Goal: Task Accomplishment & Management: Complete application form

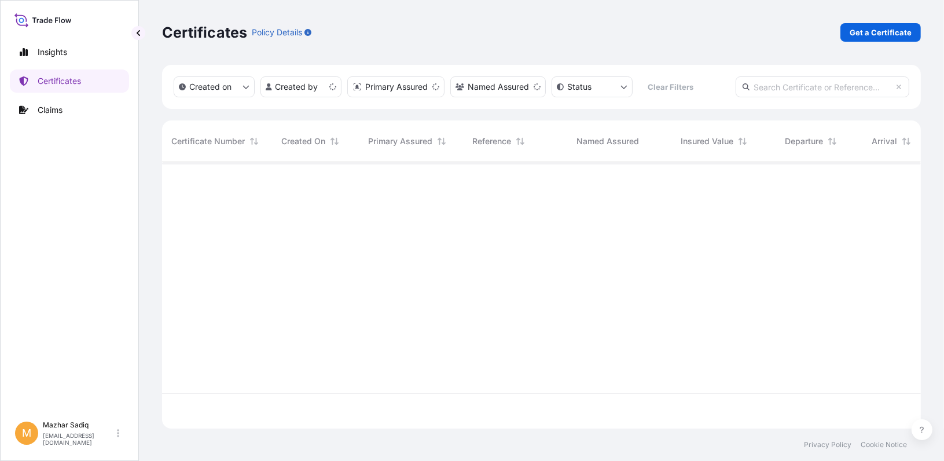
scroll to position [264, 750]
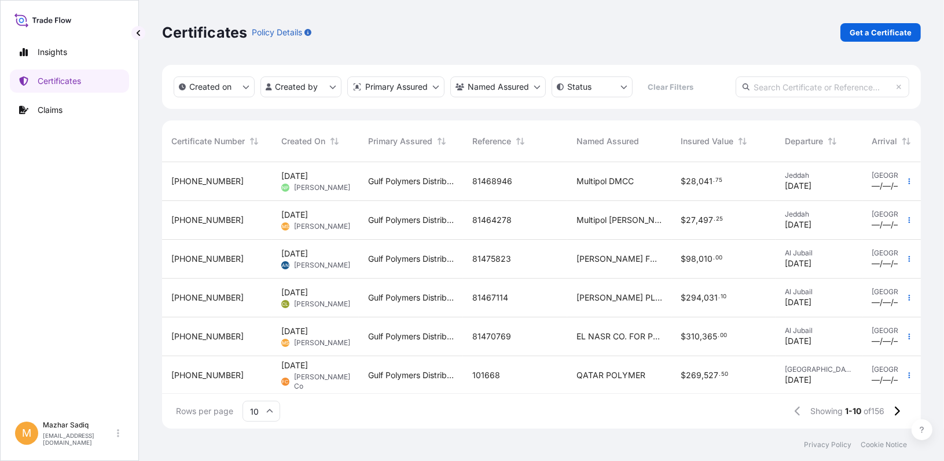
drag, startPoint x: 782, startPoint y: 83, endPoint x: 775, endPoint y: 89, distance: 8.6
click at [782, 83] on input "text" at bounding box center [822, 86] width 174 height 21
paste input "81472938"
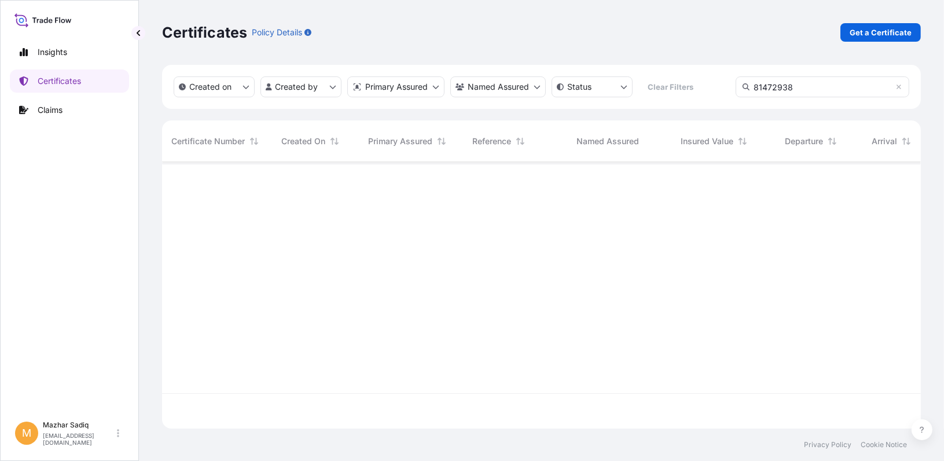
scroll to position [299, 750]
type input "81472938"
click at [56, 82] on p "Certificates" at bounding box center [59, 81] width 43 height 12
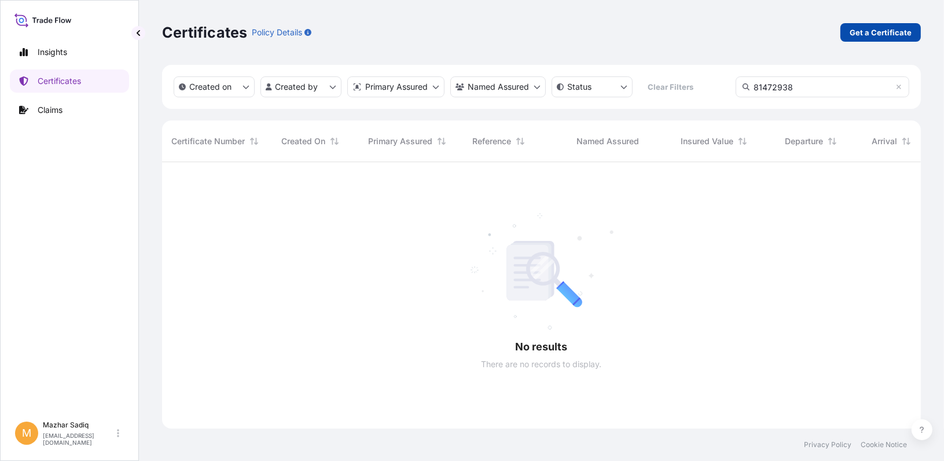
click at [861, 29] on p "Get a Certificate" at bounding box center [880, 33] width 62 height 12
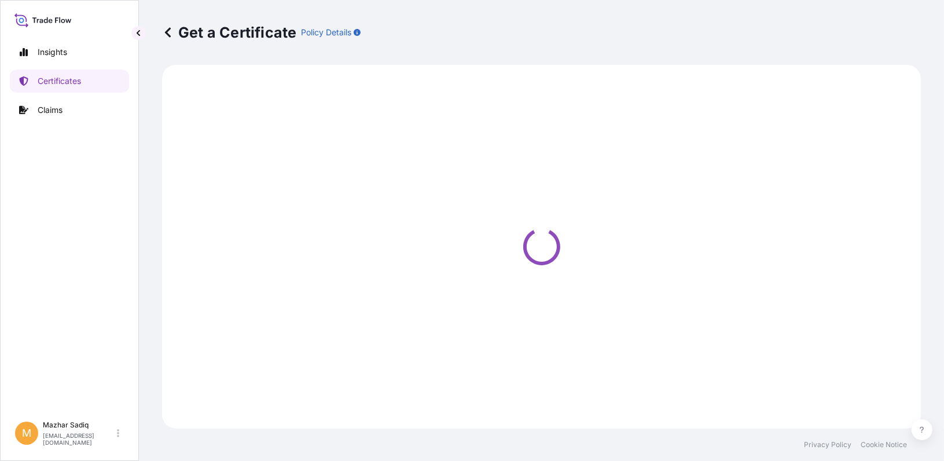
select select "Sea"
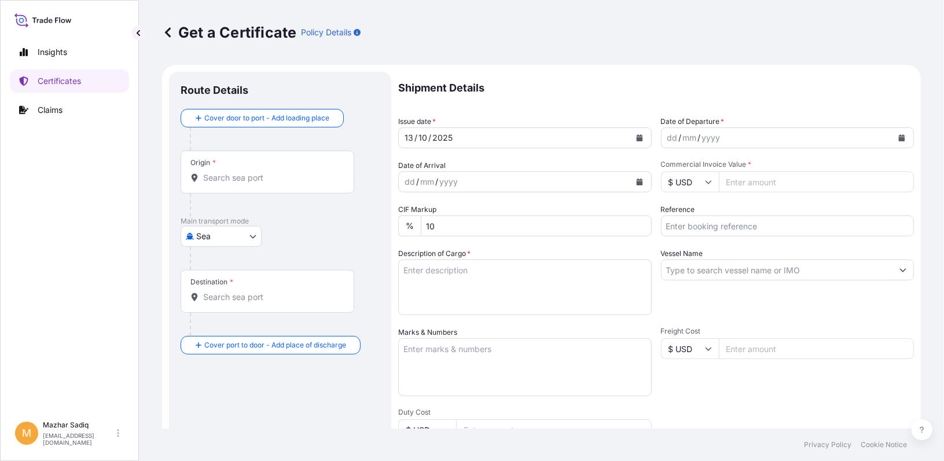
click at [440, 135] on div "2025" at bounding box center [442, 138] width 23 height 14
click at [637, 135] on icon "Calendar" at bounding box center [639, 137] width 6 height 7
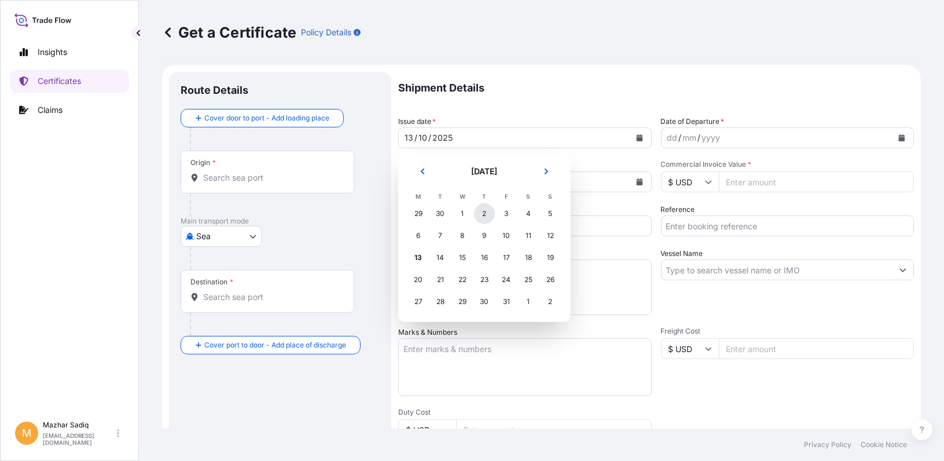
click at [484, 212] on div "2" at bounding box center [484, 213] width 21 height 21
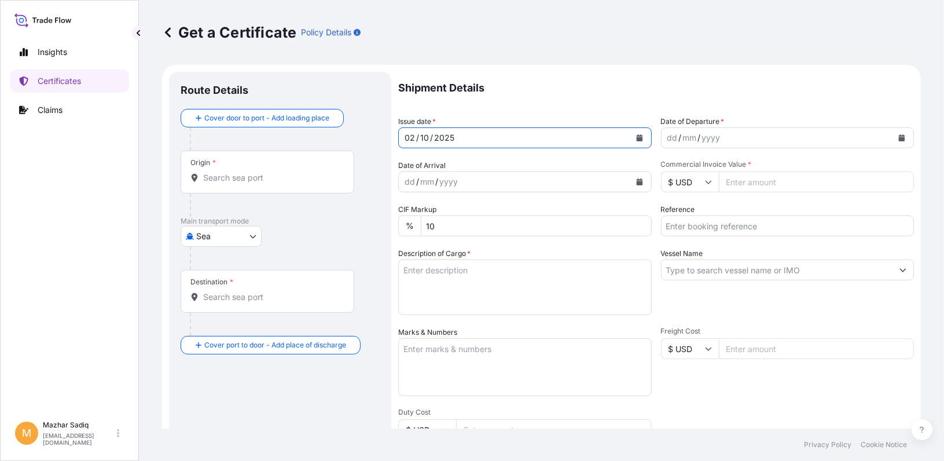
click at [892, 139] on button "Calendar" at bounding box center [901, 137] width 19 height 19
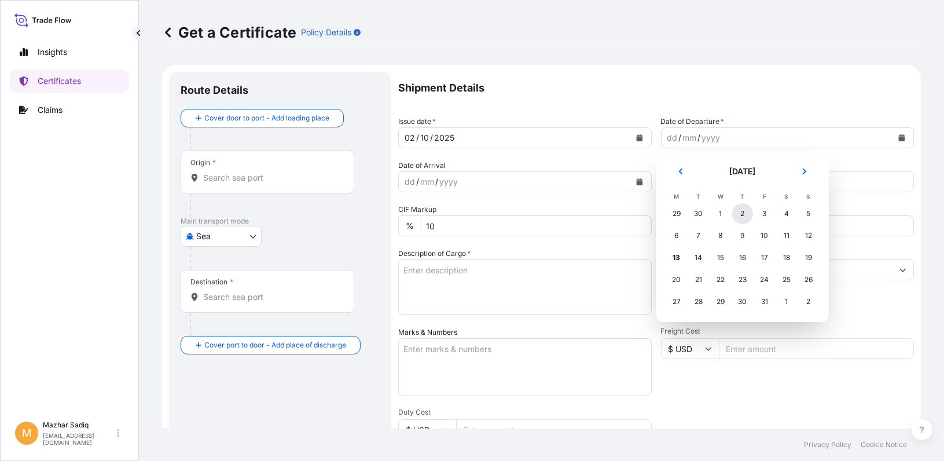
click at [739, 214] on div "2" at bounding box center [742, 213] width 21 height 21
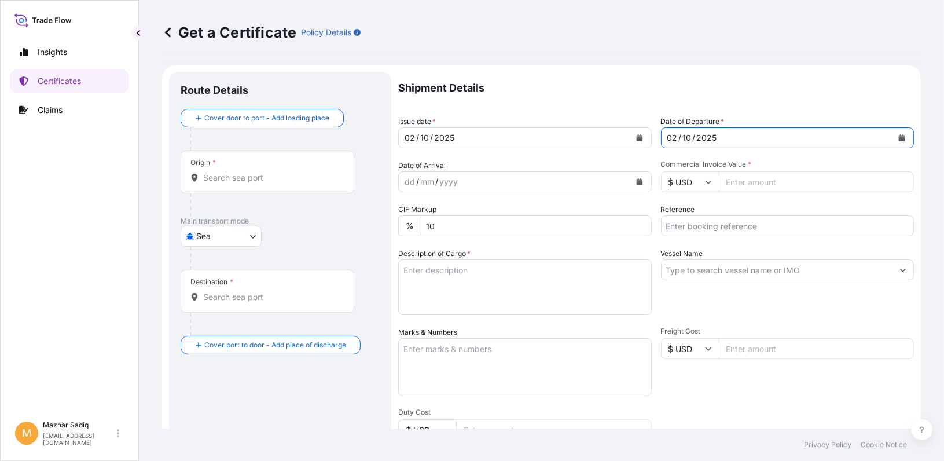
click at [222, 177] on input "Origin *" at bounding box center [271, 178] width 137 height 12
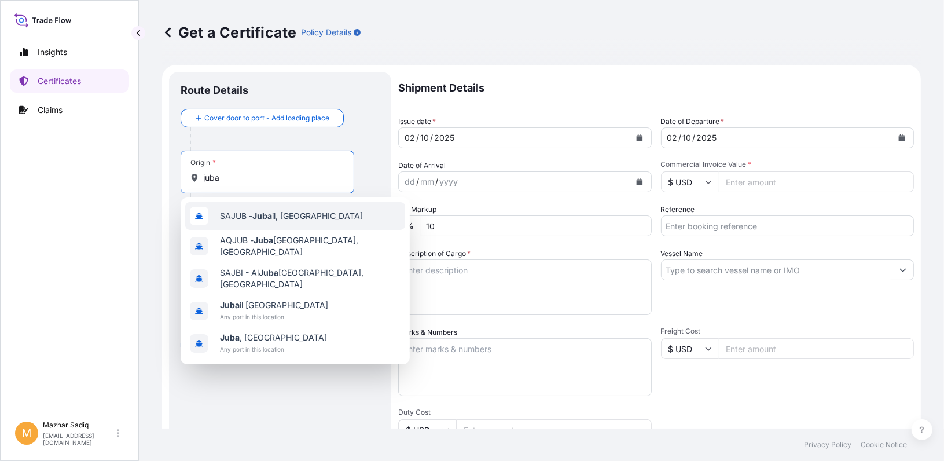
click at [252, 219] on span "SAJUB - Juba il, [GEOGRAPHIC_DATA]" at bounding box center [291, 216] width 143 height 12
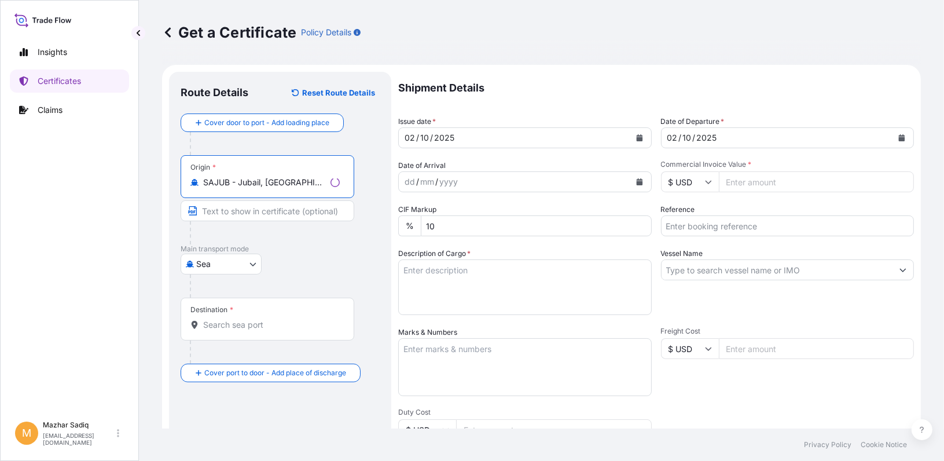
type input "SAJUB - Jubail, [GEOGRAPHIC_DATA]"
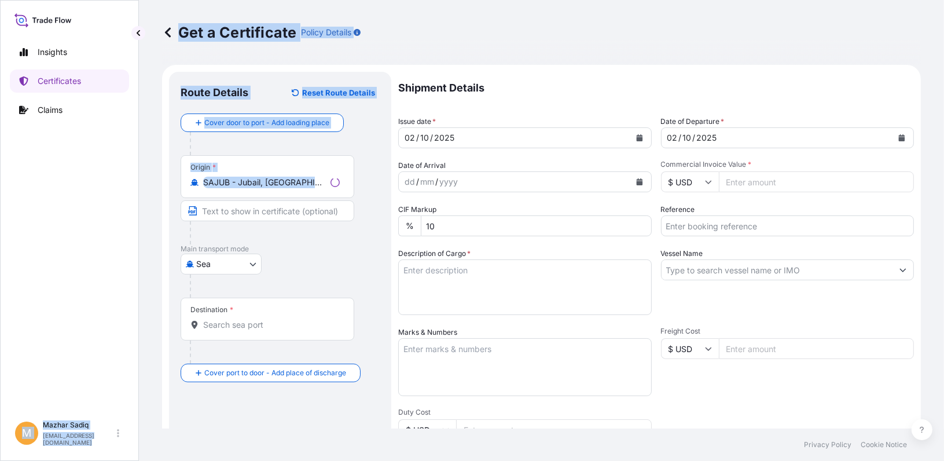
drag, startPoint x: 329, startPoint y: 185, endPoint x: 133, endPoint y: 185, distance: 196.2
click at [133, 185] on div "Insights Certificates Claims M [PERSON_NAME] [EMAIL_ADDRESS][DOMAIN_NAME] Get a…" at bounding box center [472, 230] width 944 height 461
drag, startPoint x: 133, startPoint y: 185, endPoint x: 335, endPoint y: 179, distance: 202.6
click at [336, 175] on div "Origin * SAJUB - [GEOGRAPHIC_DATA], [GEOGRAPHIC_DATA]" at bounding box center [268, 176] width 174 height 43
click at [336, 176] on input "SAJUB - Jubail, [GEOGRAPHIC_DATA]" at bounding box center [271, 182] width 137 height 12
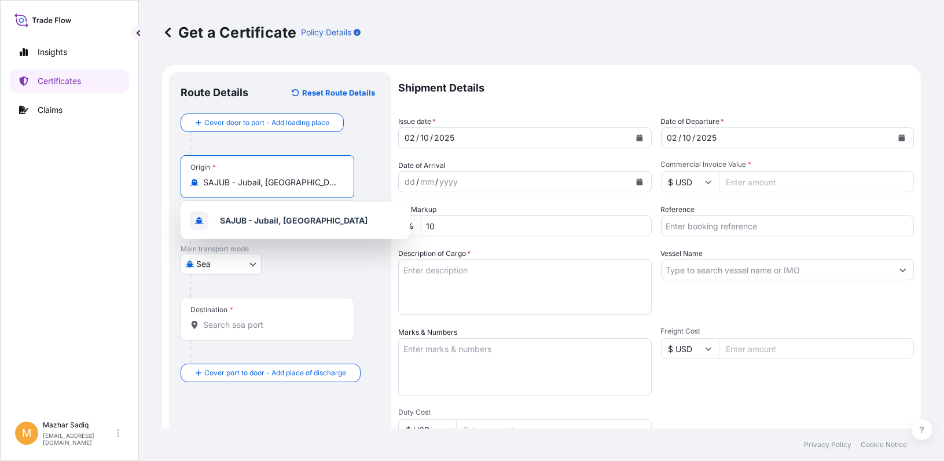
drag, startPoint x: 323, startPoint y: 184, endPoint x: 178, endPoint y: 184, distance: 145.2
click at [178, 184] on div "Route Details Reset Route Details Cover door to port - Add loading place Place …" at bounding box center [280, 364] width 222 height 584
click at [241, 177] on input "Origin *" at bounding box center [271, 182] width 137 height 12
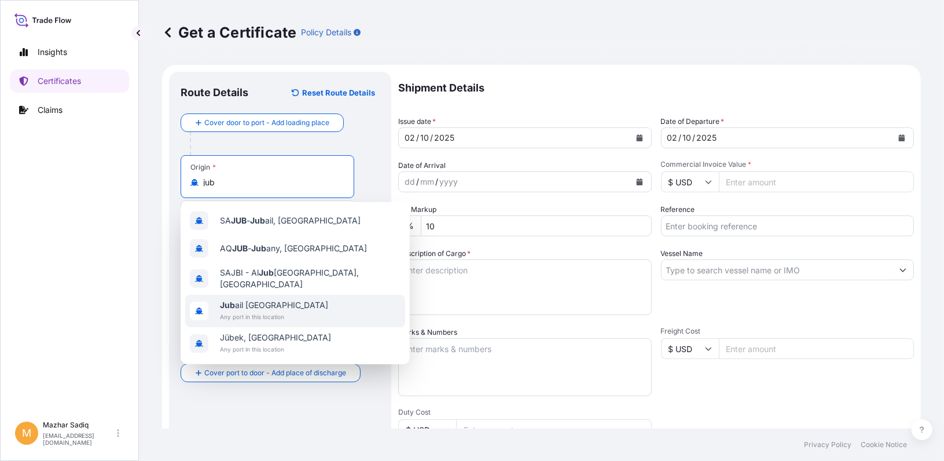
click at [263, 304] on span "Jub ail [GEOGRAPHIC_DATA]" at bounding box center [274, 305] width 108 height 12
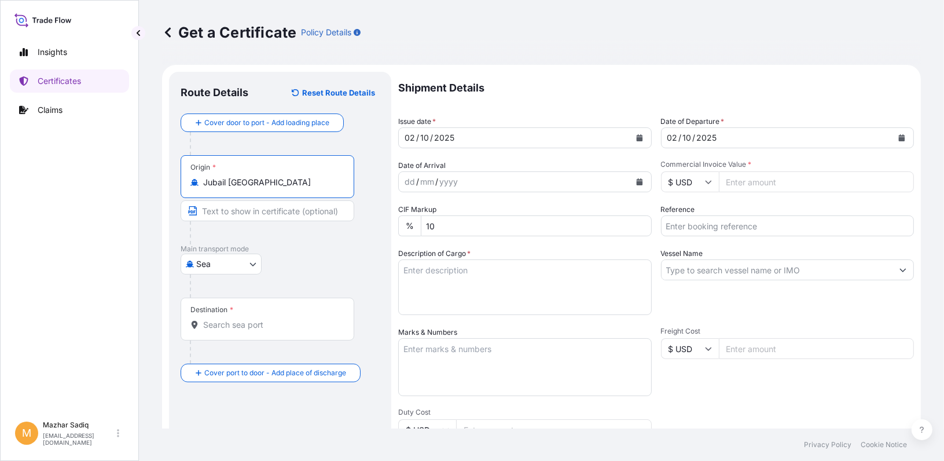
type input "Jubail [GEOGRAPHIC_DATA]"
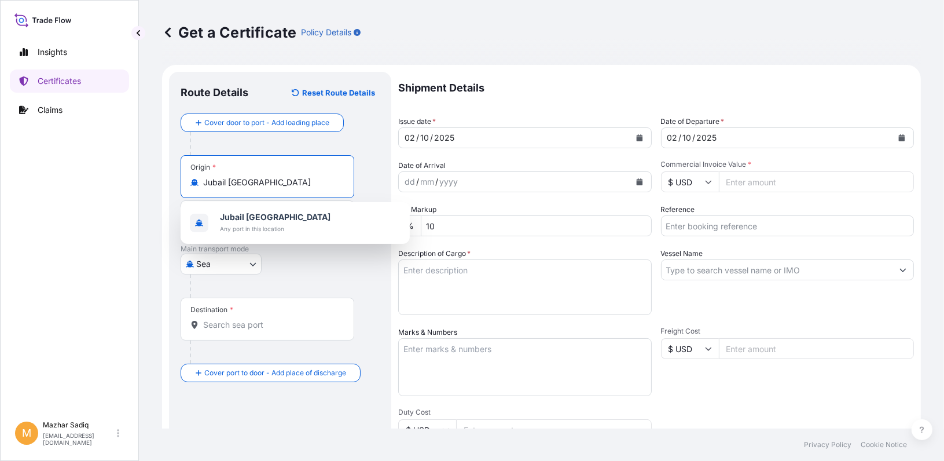
click at [76, 267] on div "Insights Certificates Claims" at bounding box center [69, 222] width 119 height 385
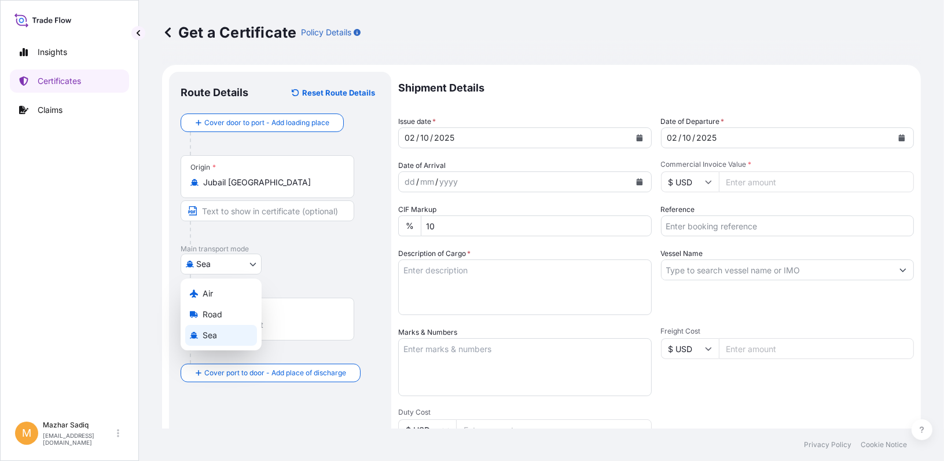
click at [220, 260] on body "1 option available. Insights Certificates Claims M [PERSON_NAME] [EMAIL_ADDRESS…" at bounding box center [472, 230] width 944 height 461
click at [221, 316] on span "Road" at bounding box center [213, 314] width 20 height 12
select select "Road"
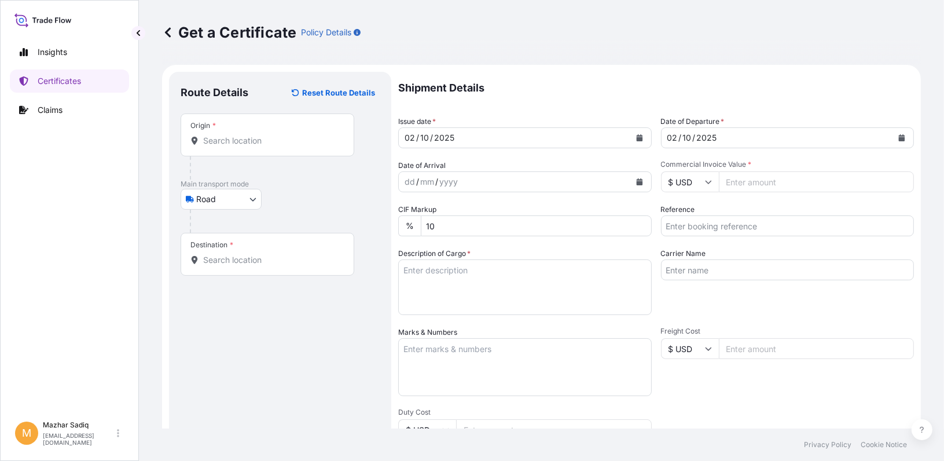
click at [133, 274] on div "Insights Certificates Claims M [PERSON_NAME] [PERSON_NAME][EMAIL_ADDRESS][DOMAI…" at bounding box center [69, 230] width 139 height 461
click at [252, 261] on input "Destination *" at bounding box center [271, 260] width 137 height 12
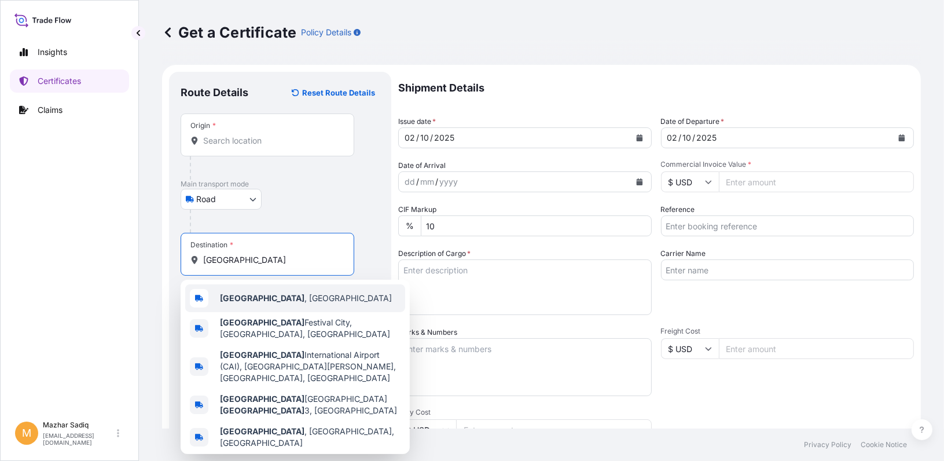
click at [263, 295] on span "[GEOGRAPHIC_DATA] , [GEOGRAPHIC_DATA]" at bounding box center [306, 298] width 172 height 12
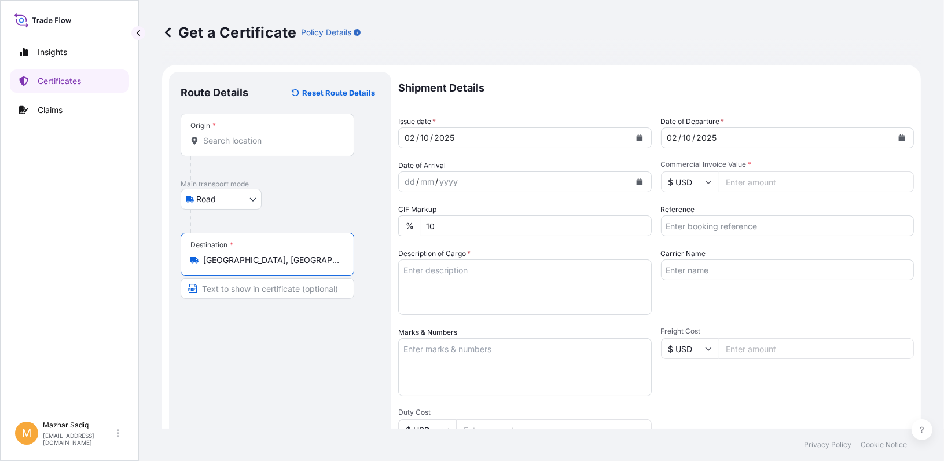
type input "[GEOGRAPHIC_DATA], [GEOGRAPHIC_DATA]"
drag, startPoint x: 92, startPoint y: 319, endPoint x: 240, endPoint y: 322, distance: 148.2
click at [93, 320] on div "Insights Certificates Claims" at bounding box center [69, 222] width 119 height 385
click at [698, 225] on input "Reference" at bounding box center [787, 225] width 253 height 21
paste input "81472938"
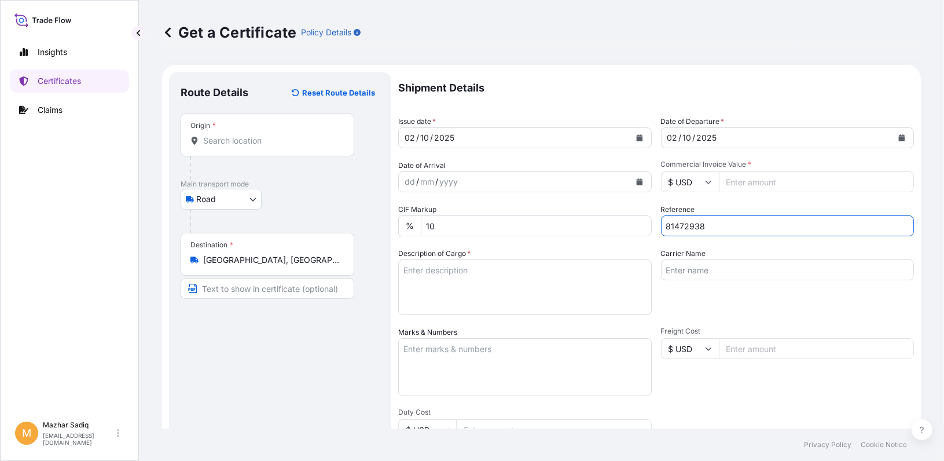
type input "81472938"
click at [744, 183] on input "Commercial Invoice Value *" at bounding box center [817, 181] width 196 height 21
paste input "47520.00"
type input "47520.00"
click at [485, 270] on textarea "Description of Cargo *" at bounding box center [524, 287] width 253 height 56
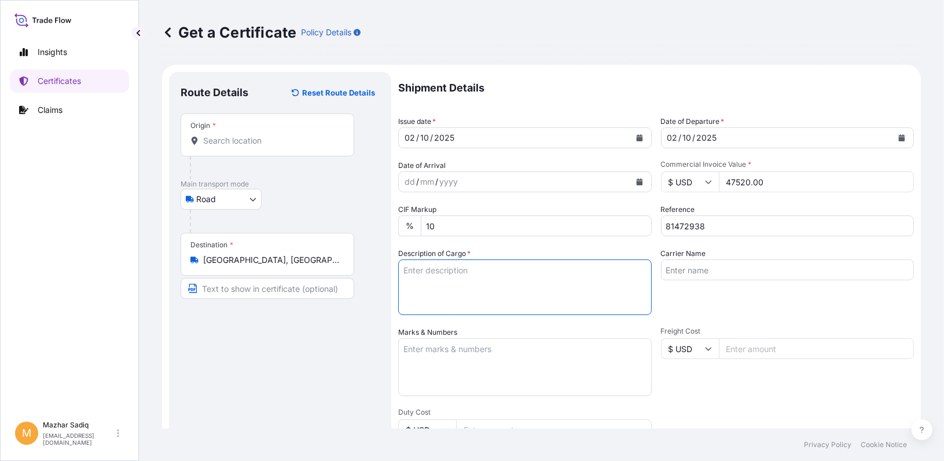
click at [498, 285] on textarea "Description of Cargo *" at bounding box center [524, 287] width 253 height 56
paste textarea "49.50 MT MARLEX POLYPROPYLENE RESIN HGX - 030 SP ACID NUMBER : 1002995552025090…"
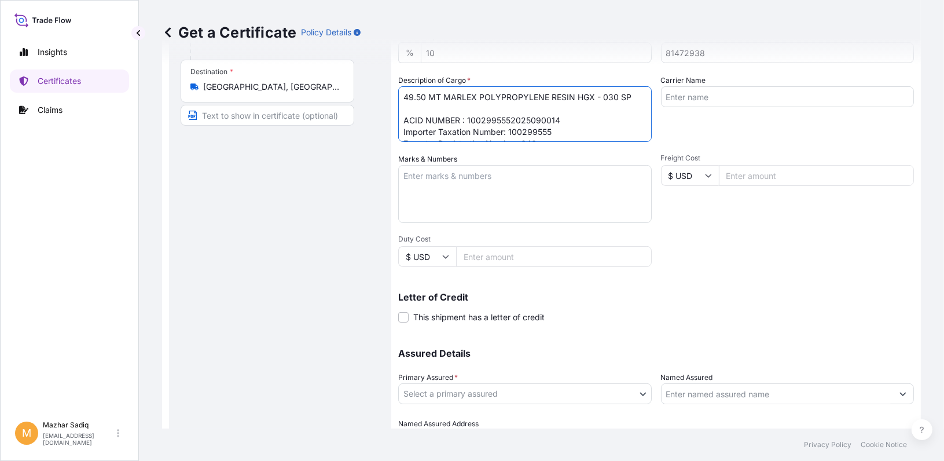
scroll to position [174, 0]
type textarea "49.50 MT MARLEX POLYPROPYLENE RESIN HGX - 030 SP ACID NUMBER : 1002995552025090…"
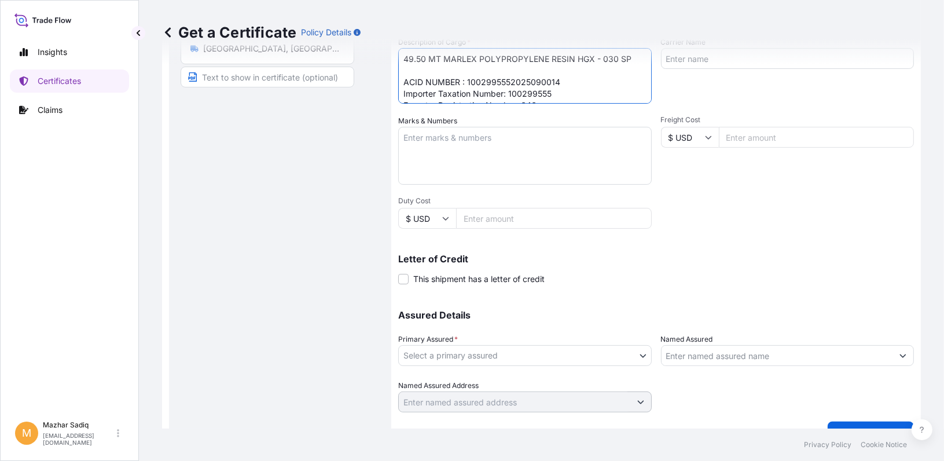
scroll to position [234, 0]
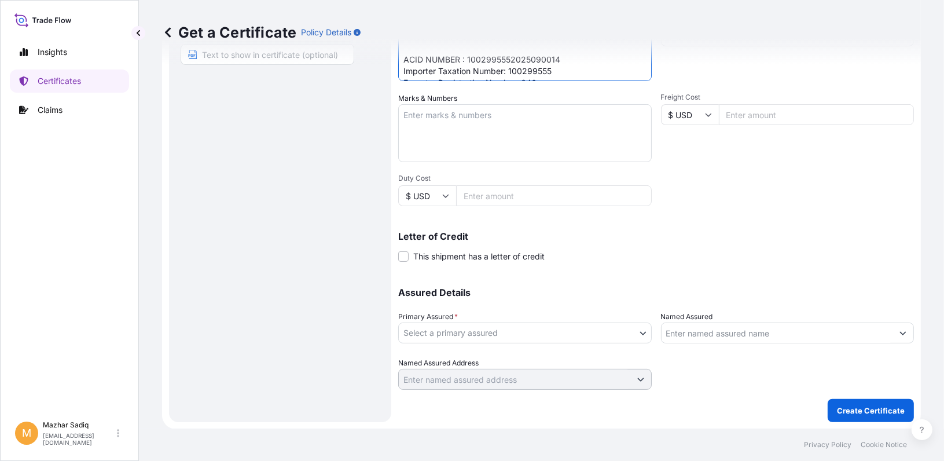
click at [428, 332] on body "Insights Certificates Claims M [PERSON_NAME] [EMAIL_ADDRESS][DOMAIN_NAME] Get a…" at bounding box center [472, 230] width 944 height 461
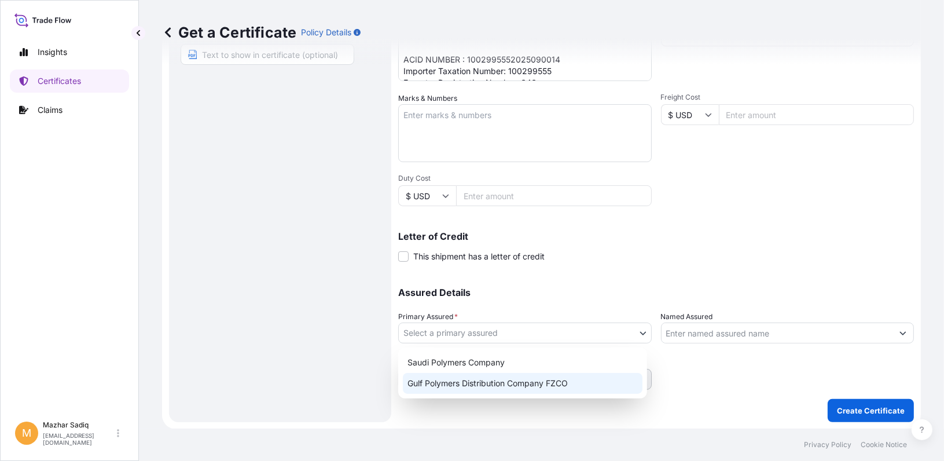
click at [442, 387] on div "Gulf Polymers Distribution Company FZCO" at bounding box center [523, 383] width 240 height 21
select select "31643"
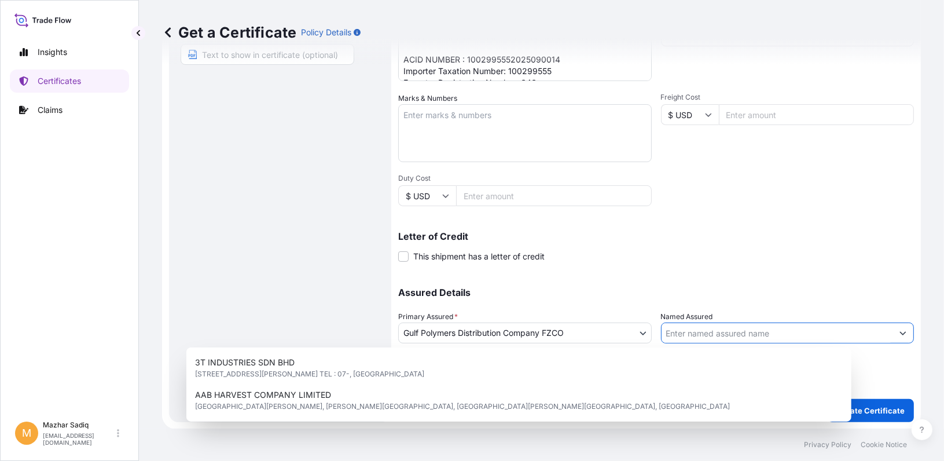
click at [708, 328] on input "Named Assured" at bounding box center [776, 332] width 231 height 21
paste input "PHARAOH FIBER"
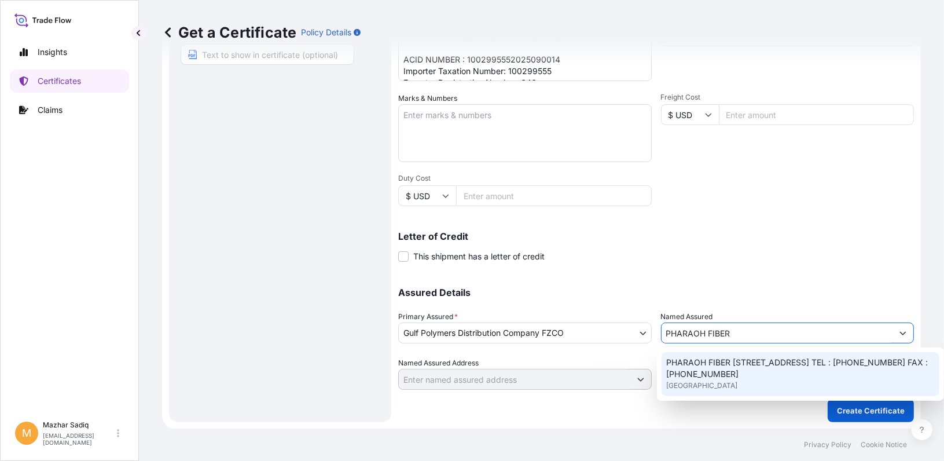
click at [737, 366] on span "PHARAOH FIBER [STREET_ADDRESS] TEL : [PHONE_NUMBER] FAX : [PHONE_NUMBER]" at bounding box center [800, 367] width 268 height 23
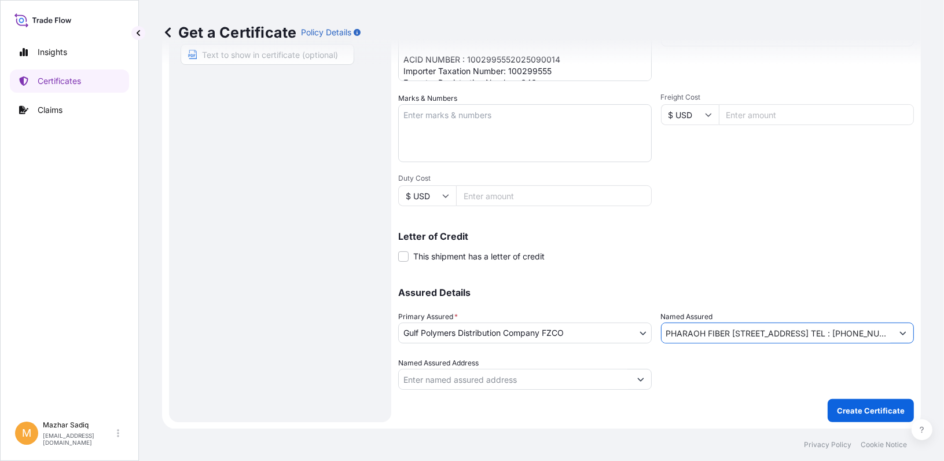
click at [760, 335] on input "PHARAOH FIBER [STREET_ADDRESS] TEL : [PHONE_NUMBER] FAX : [PHONE_NUMBER]" at bounding box center [776, 332] width 231 height 21
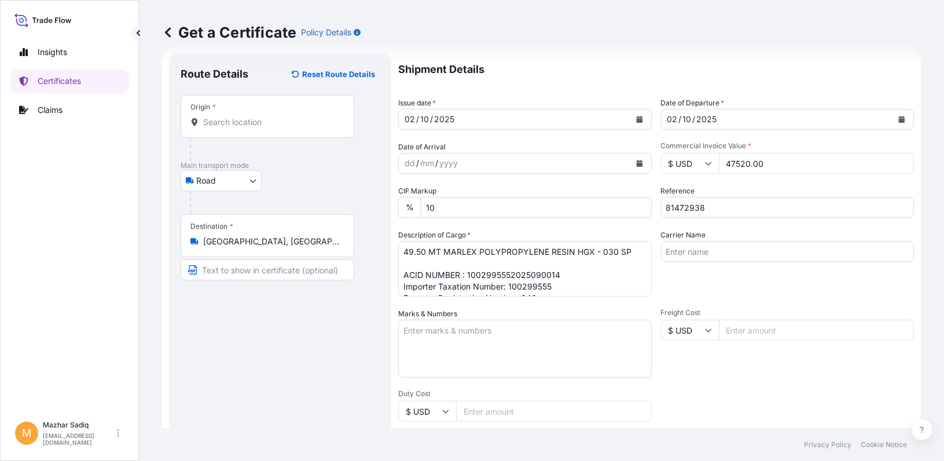
scroll to position [2, 0]
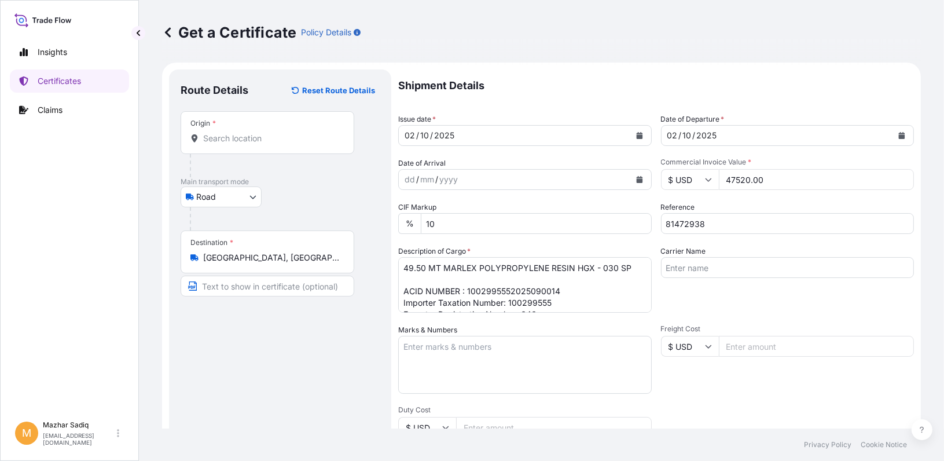
type input "PHARAOH FIBER [STREET_ADDRESS] TEL : [PHONE_NUMBER] FAX : [PHONE_NUMBER]"
click at [248, 140] on input "Origin *" at bounding box center [271, 139] width 137 height 12
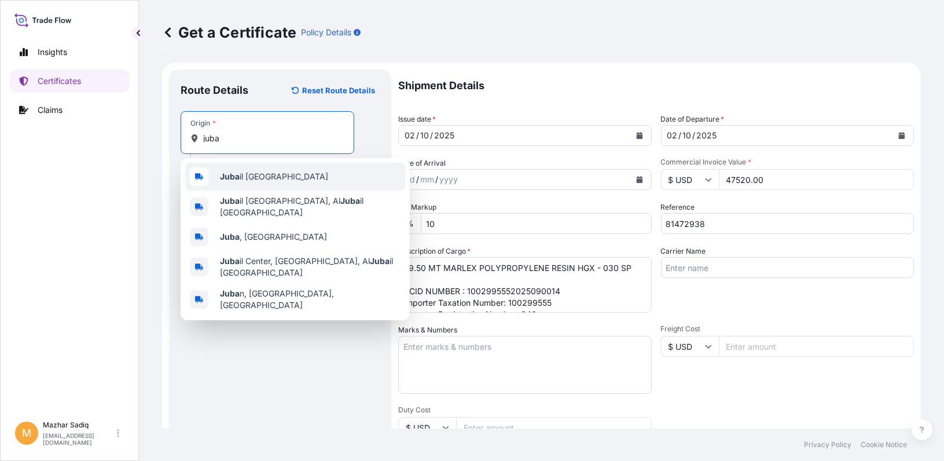
click at [259, 175] on span "Juba il [GEOGRAPHIC_DATA]" at bounding box center [274, 177] width 108 height 12
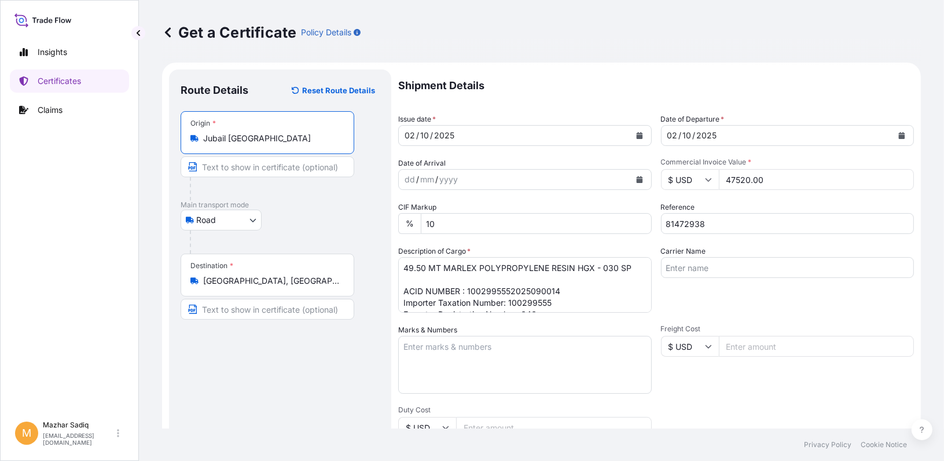
type input "Jubail [GEOGRAPHIC_DATA]"
click at [101, 230] on div "Insights Certificates Claims" at bounding box center [69, 222] width 119 height 385
drag, startPoint x: 712, startPoint y: 222, endPoint x: 580, endPoint y: 251, distance: 135.1
click at [609, 225] on div "Shipment Details Issue date * [DATE] Date of Departure * [DATE] Date of Arrival…" at bounding box center [656, 344] width 516 height 551
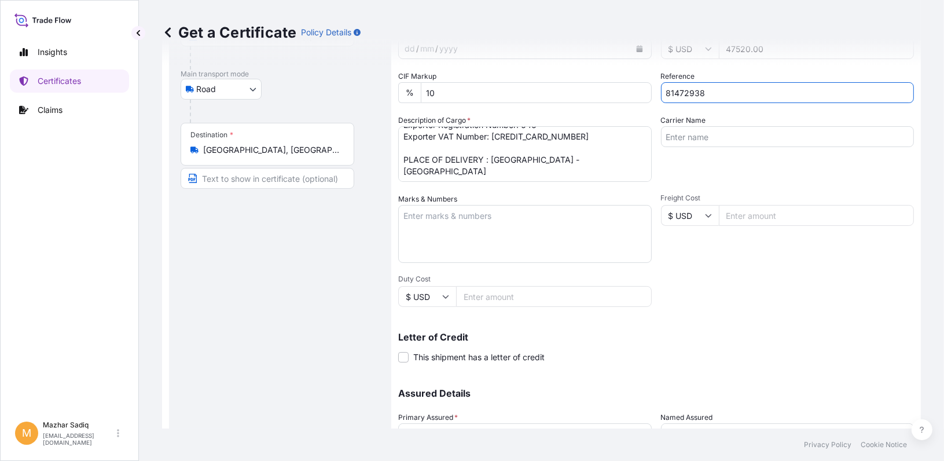
scroll to position [234, 0]
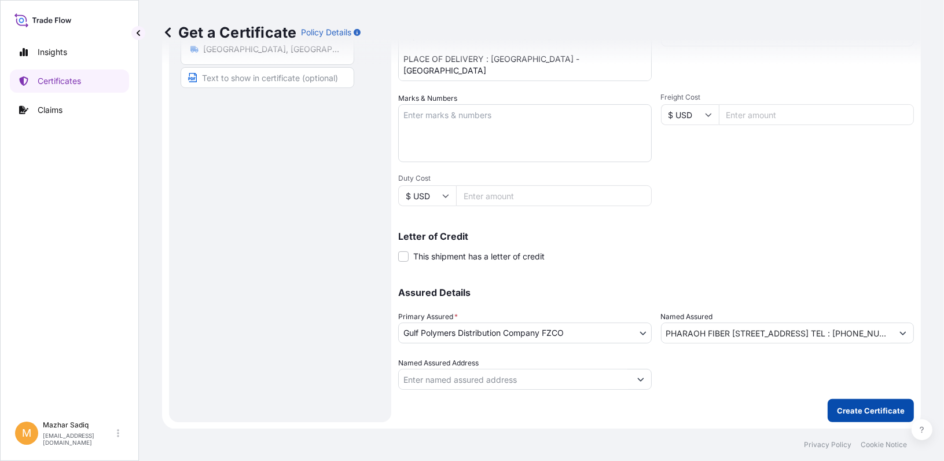
click at [850, 409] on p "Create Certificate" at bounding box center [871, 410] width 68 height 12
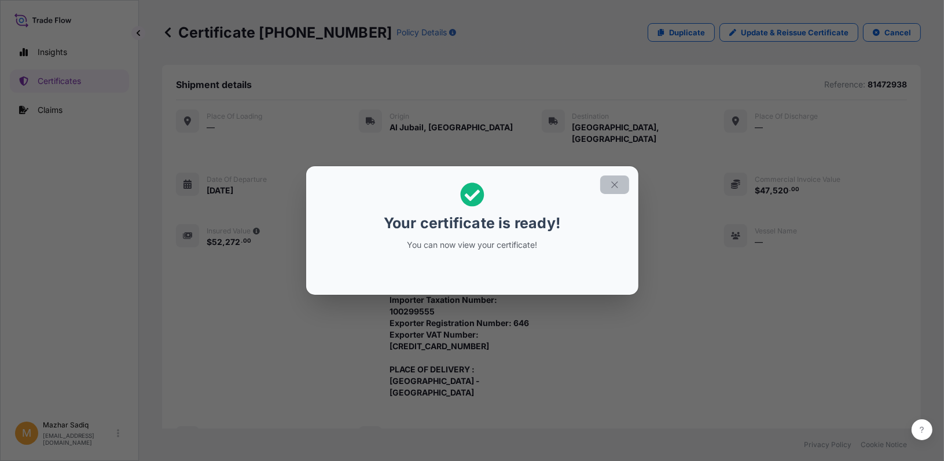
click at [610, 182] on icon "button" at bounding box center [614, 184] width 10 height 10
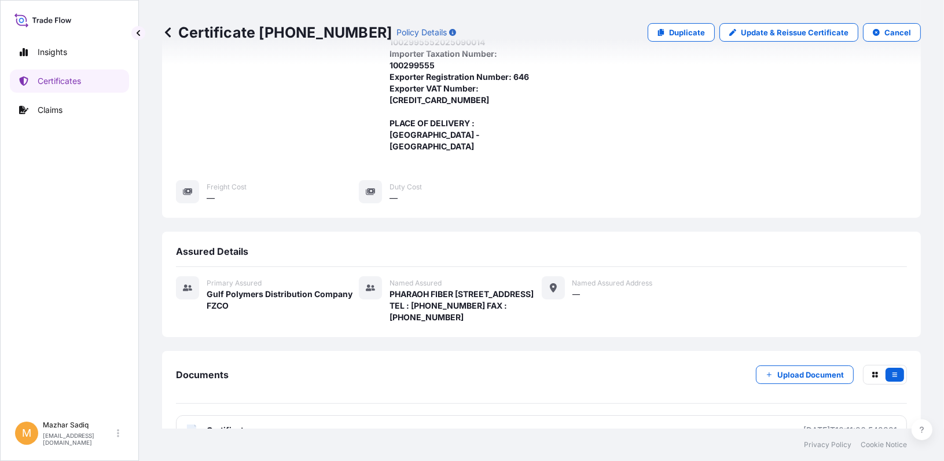
scroll to position [345, 0]
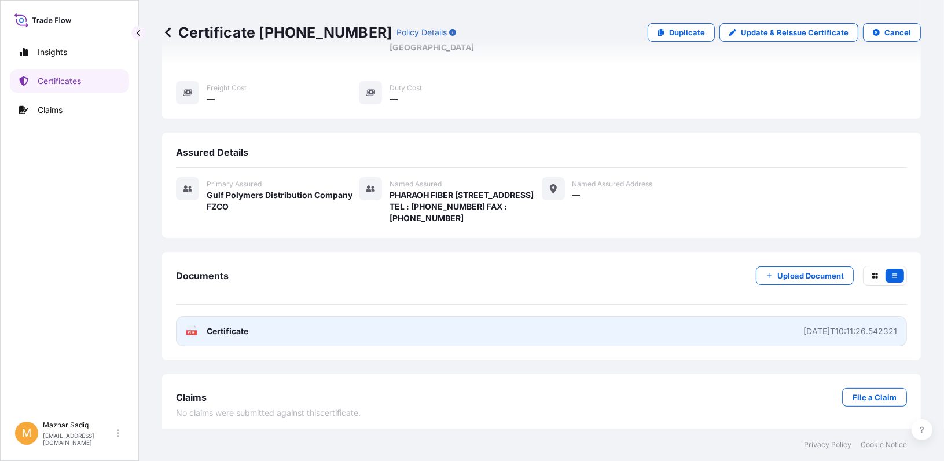
click at [384, 330] on link "PDF Certificate [DATE]T10:11:26.542321" at bounding box center [541, 331] width 731 height 30
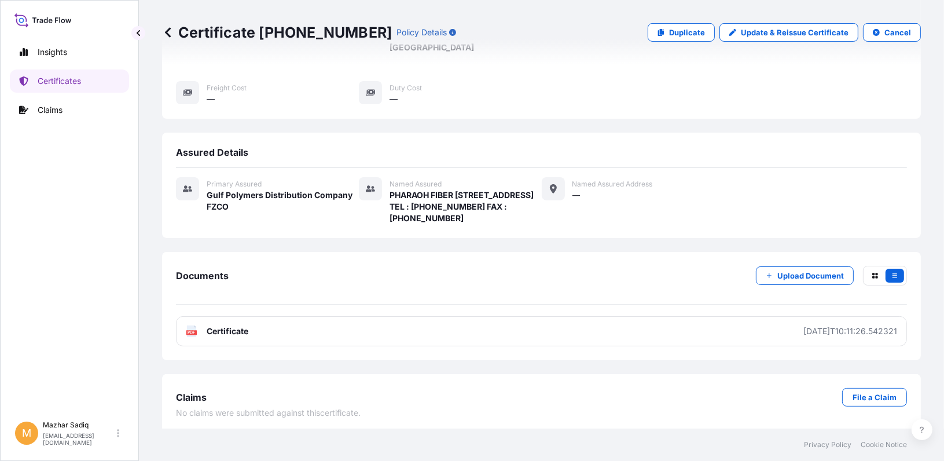
drag, startPoint x: 500, startPoint y: 112, endPoint x: 509, endPoint y: 132, distance: 21.7
click at [500, 133] on div "Assured Details Primary assured Gulf Polymers Distribution Company FZCO Named A…" at bounding box center [541, 185] width 759 height 105
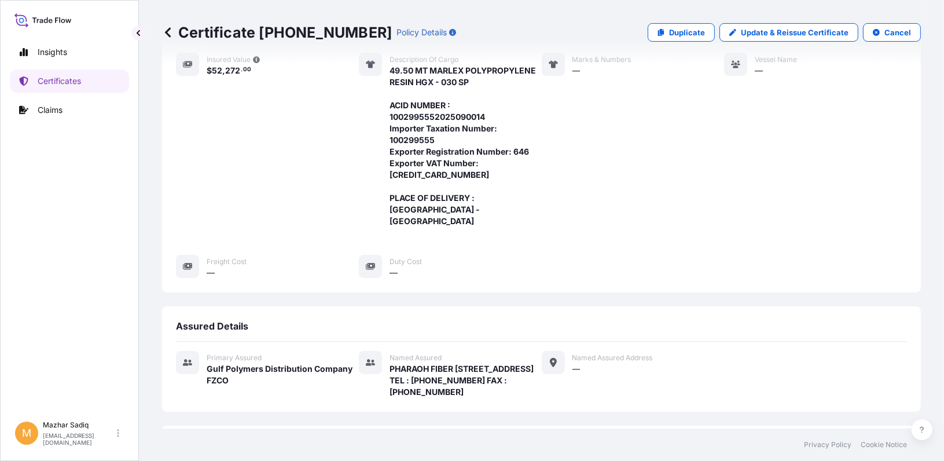
scroll to position [0, 0]
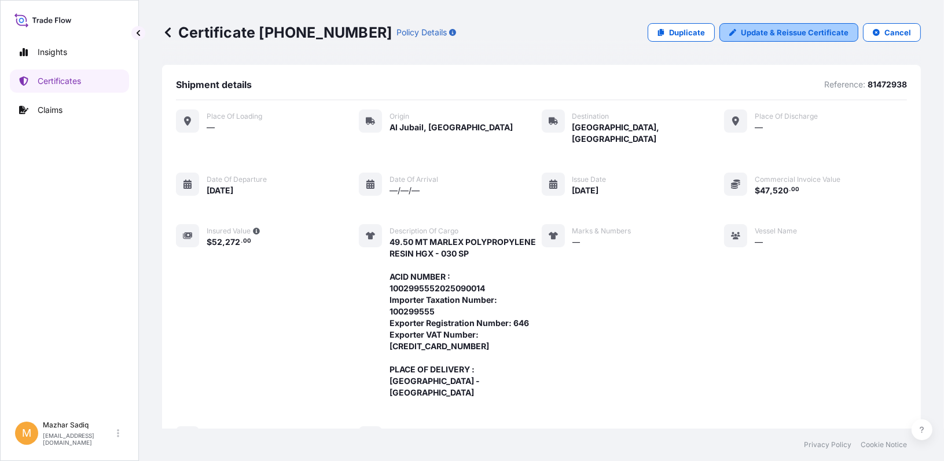
click at [768, 30] on p "Update & Reissue Certificate" at bounding box center [795, 33] width 108 height 12
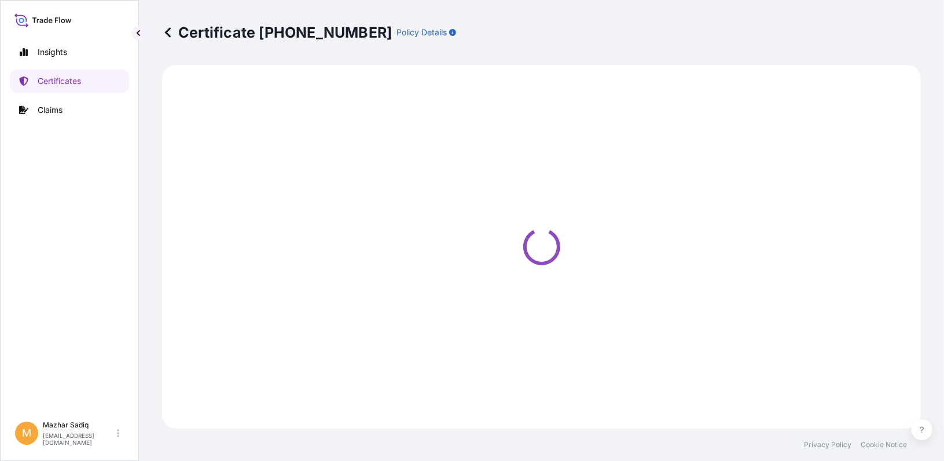
select select "Road"
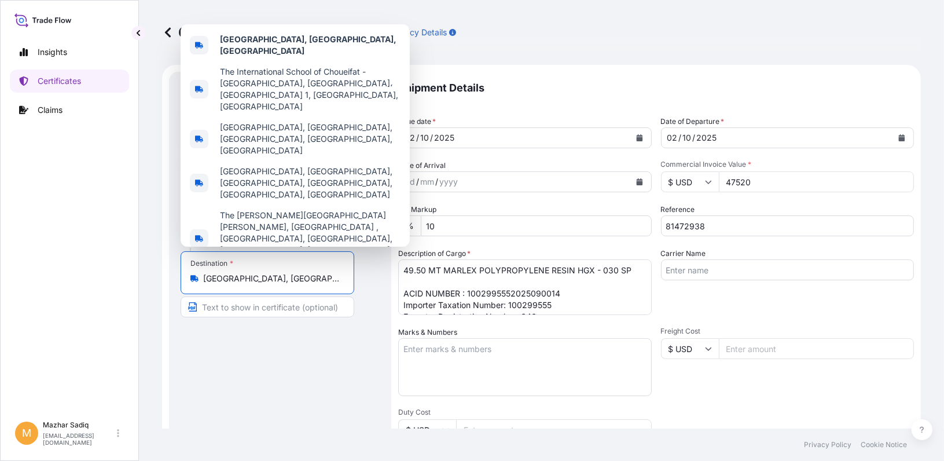
click at [330, 280] on input "[GEOGRAPHIC_DATA], [GEOGRAPHIC_DATA], [GEOGRAPHIC_DATA]" at bounding box center [271, 279] width 137 height 12
drag, startPoint x: 330, startPoint y: 280, endPoint x: 167, endPoint y: 280, distance: 163.8
click at [167, 280] on form "Route Details Place of loading Road / [GEOGRAPHIC_DATA] / Inland Origin * [GEOG…" at bounding box center [541, 364] width 759 height 598
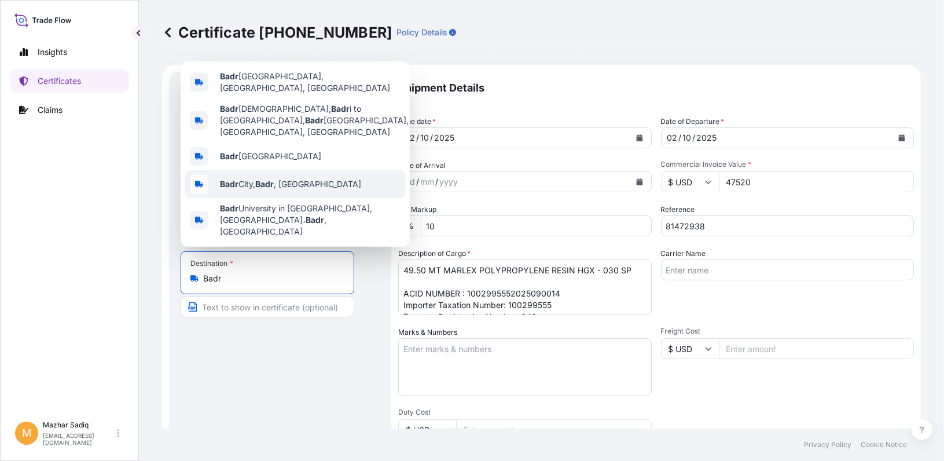
click at [249, 190] on span "[GEOGRAPHIC_DATA], [GEOGRAPHIC_DATA] , [GEOGRAPHIC_DATA]" at bounding box center [290, 184] width 141 height 12
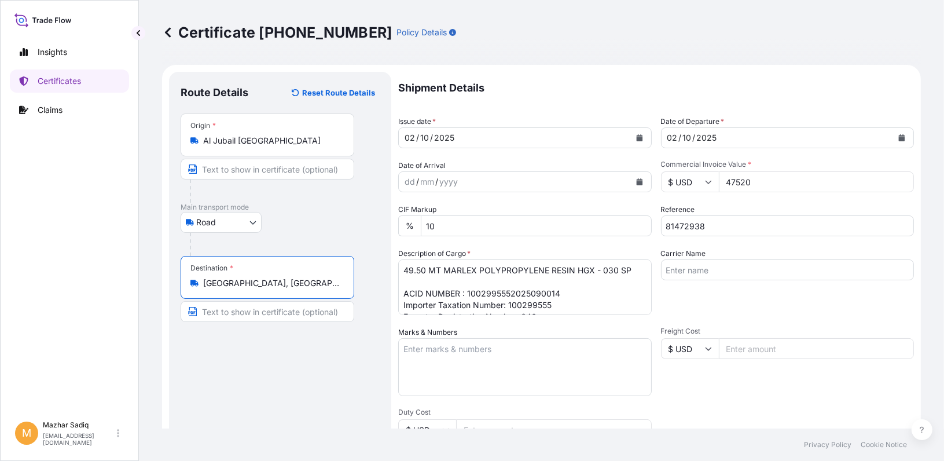
type input "[GEOGRAPHIC_DATA], [GEOGRAPHIC_DATA], [GEOGRAPHIC_DATA]"
drag, startPoint x: 730, startPoint y: 229, endPoint x: 608, endPoint y: 236, distance: 121.7
click at [613, 224] on div "Shipment Details Issue date * [DATE] Date of Departure * [DATE] Date of Arrival…" at bounding box center [656, 347] width 516 height 551
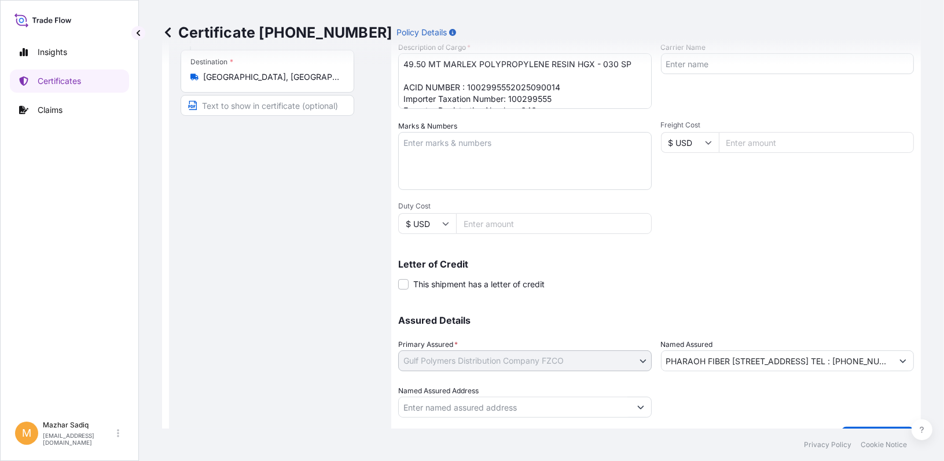
scroll to position [234, 0]
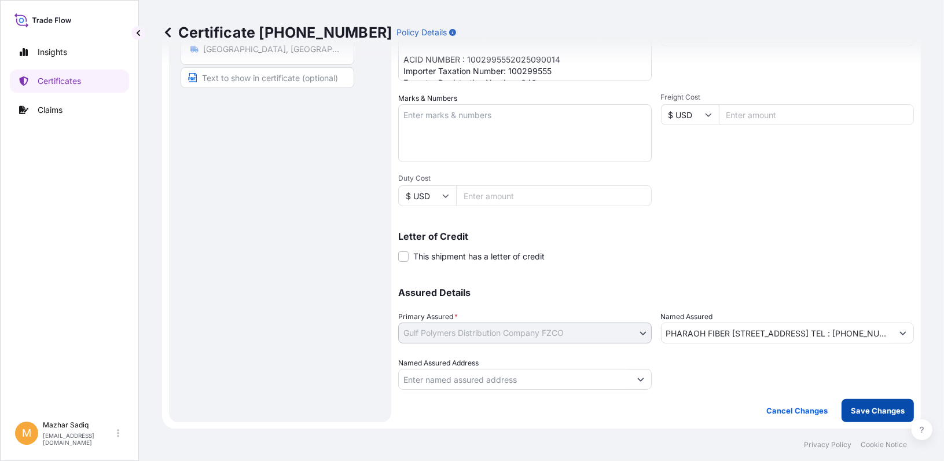
click at [866, 411] on p "Save Changes" at bounding box center [878, 410] width 54 height 12
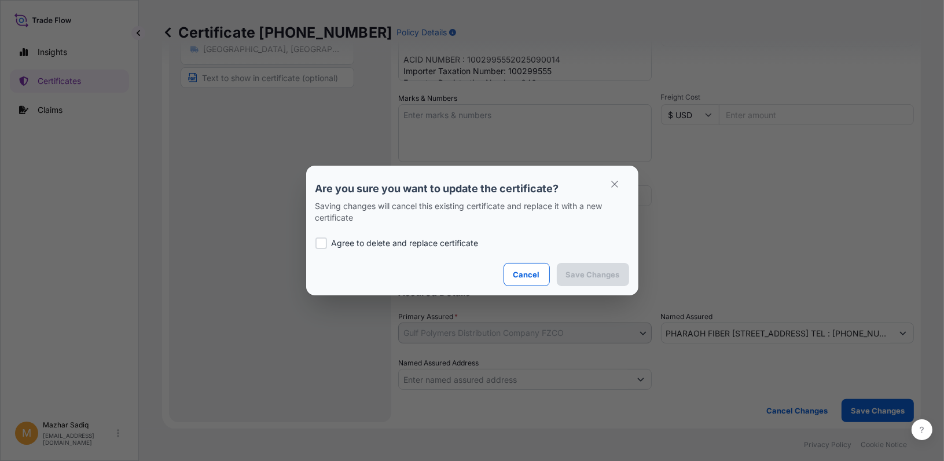
click at [336, 242] on p "Agree to delete and replace certificate" at bounding box center [405, 243] width 147 height 12
checkbox input "true"
click at [600, 278] on p "Save Changes" at bounding box center [593, 274] width 54 height 12
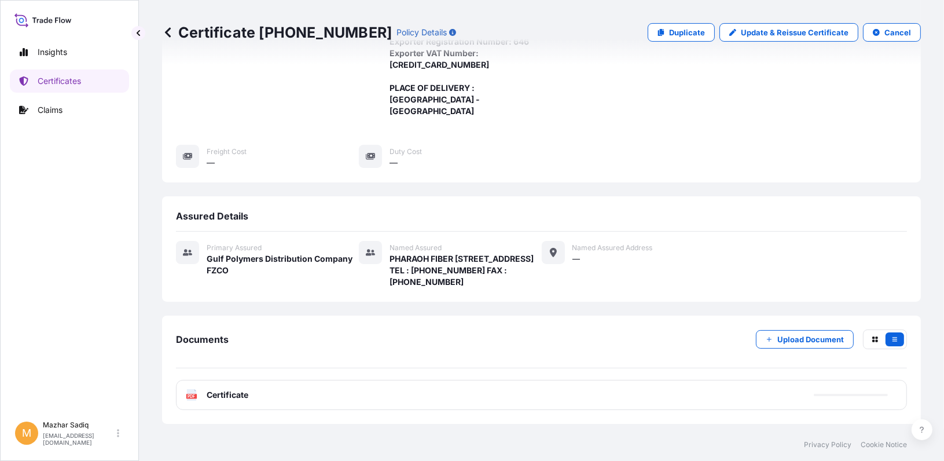
scroll to position [345, 0]
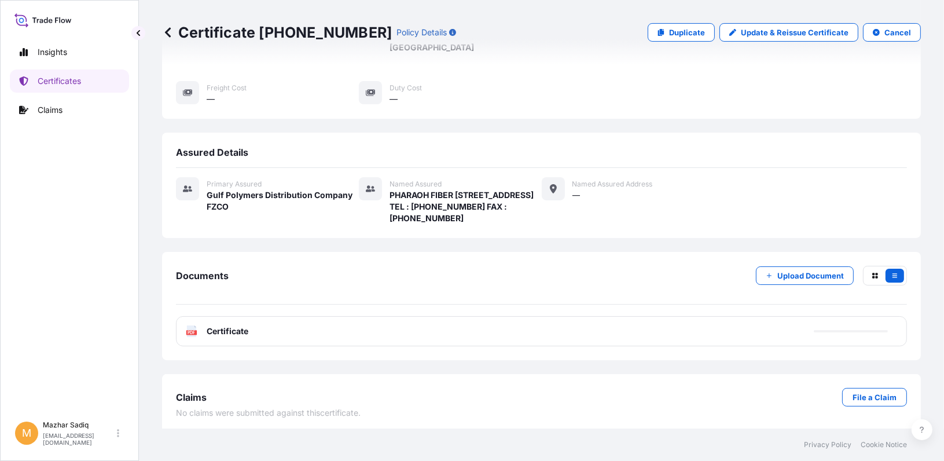
drag, startPoint x: 365, startPoint y: 326, endPoint x: 350, endPoint y: 332, distance: 16.9
click at [365, 326] on div "PDF Certificate" at bounding box center [541, 331] width 731 height 30
click at [350, 332] on link "PDF Certificate [DATE]T10:23:00.630044" at bounding box center [541, 331] width 731 height 30
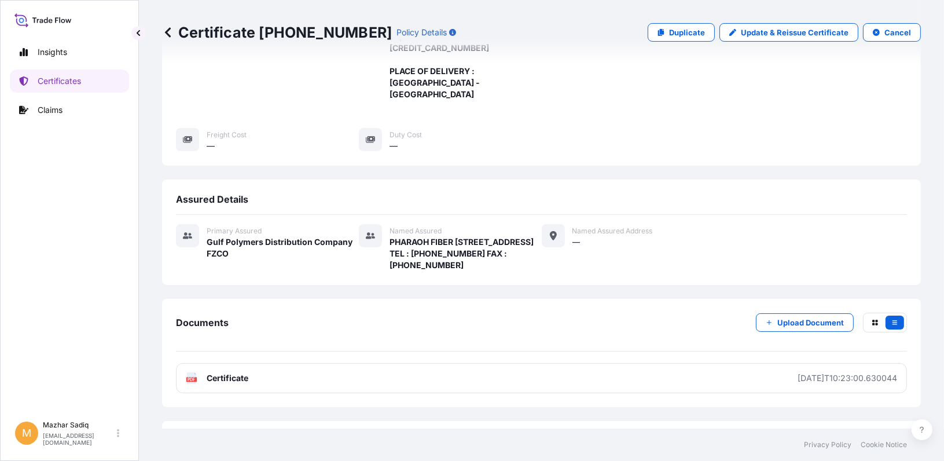
scroll to position [229, 0]
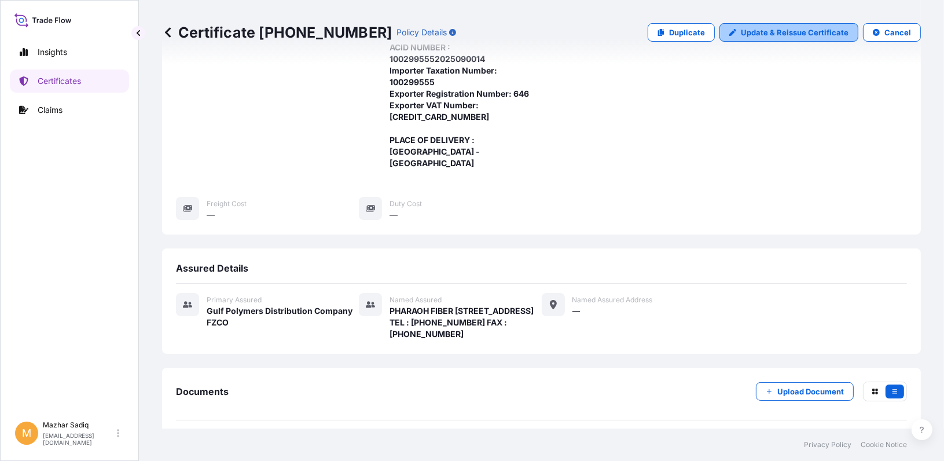
click at [768, 29] on p "Update & Reissue Certificate" at bounding box center [795, 33] width 108 height 12
select select "Road"
select select "31643"
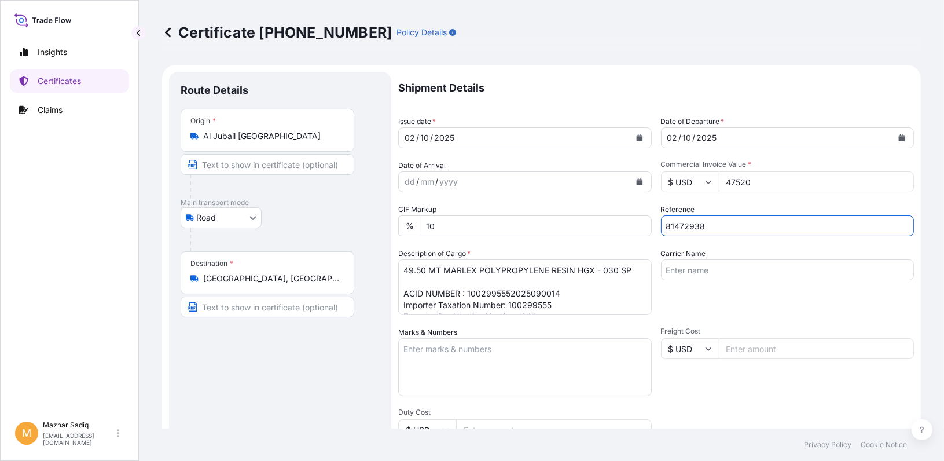
drag, startPoint x: 709, startPoint y: 227, endPoint x: 562, endPoint y: 240, distance: 147.5
click at [609, 227] on div "Shipment Details Issue date * [DATE] Date of Departure * [DATE] Date of Arrival…" at bounding box center [656, 347] width 516 height 551
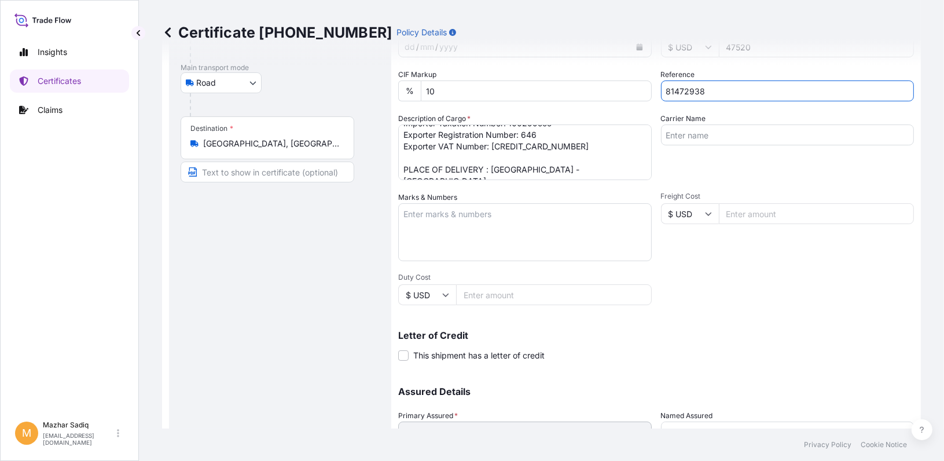
scroll to position [118, 0]
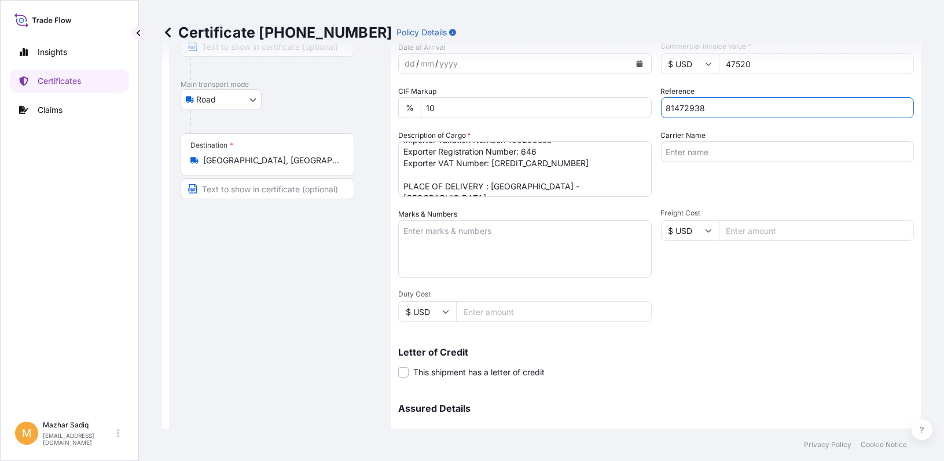
click at [296, 158] on input "[GEOGRAPHIC_DATA], [GEOGRAPHIC_DATA], [GEOGRAPHIC_DATA], [GEOGRAPHIC_DATA]" at bounding box center [271, 161] width 137 height 12
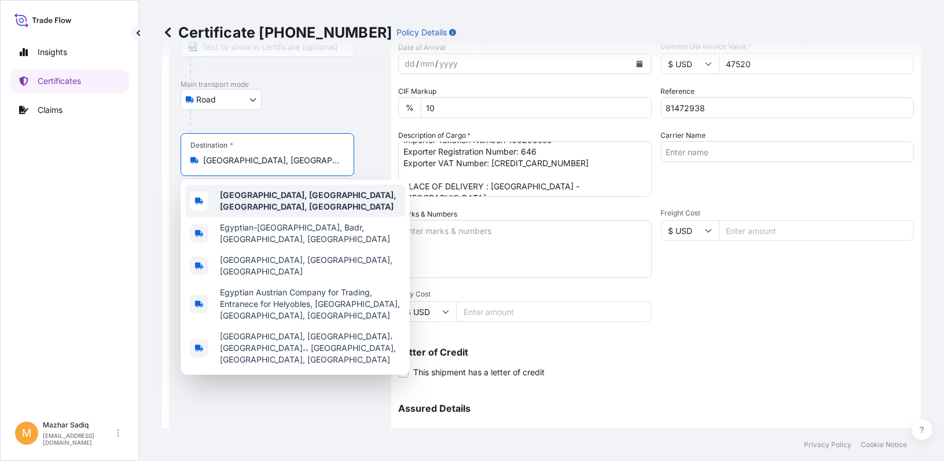
click at [344, 202] on b "[GEOGRAPHIC_DATA], [GEOGRAPHIC_DATA], [GEOGRAPHIC_DATA], [GEOGRAPHIC_DATA]" at bounding box center [308, 200] width 176 height 21
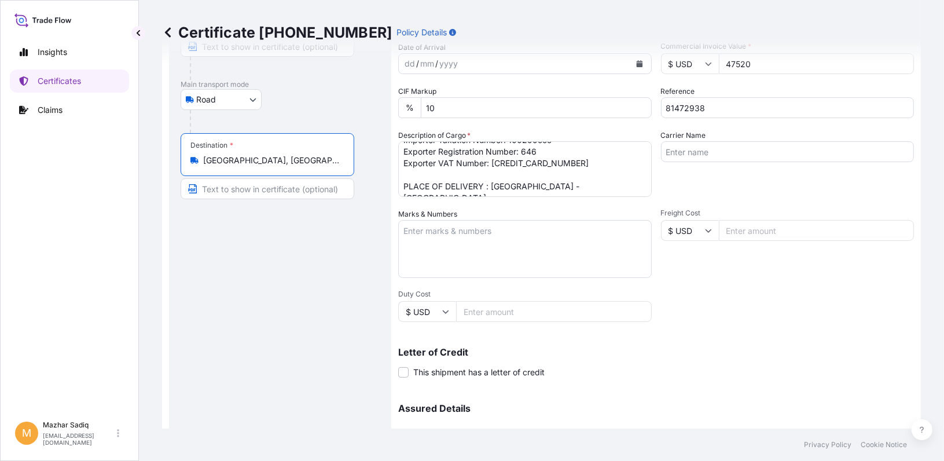
drag, startPoint x: 315, startPoint y: 286, endPoint x: 336, endPoint y: 295, distance: 22.8
click at [314, 286] on div "Route Details Place of loading Road / [GEOGRAPHIC_DATA] / Inland Origin * [GEOG…" at bounding box center [280, 245] width 199 height 561
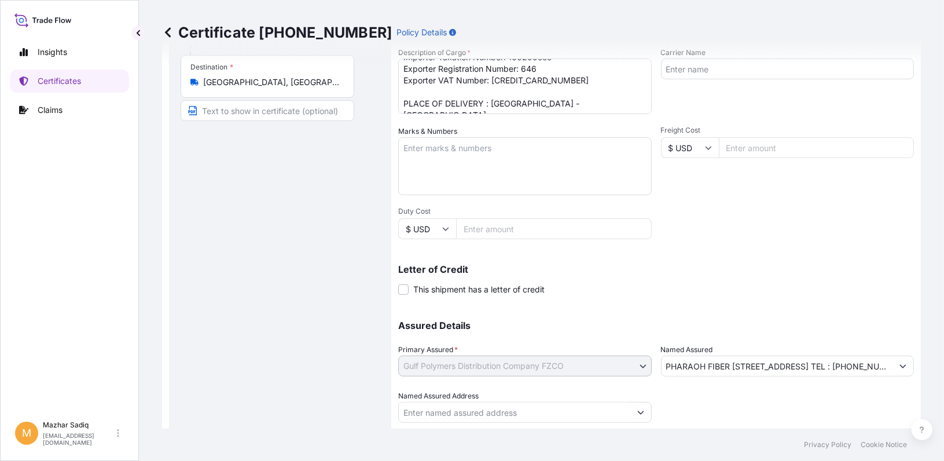
scroll to position [234, 0]
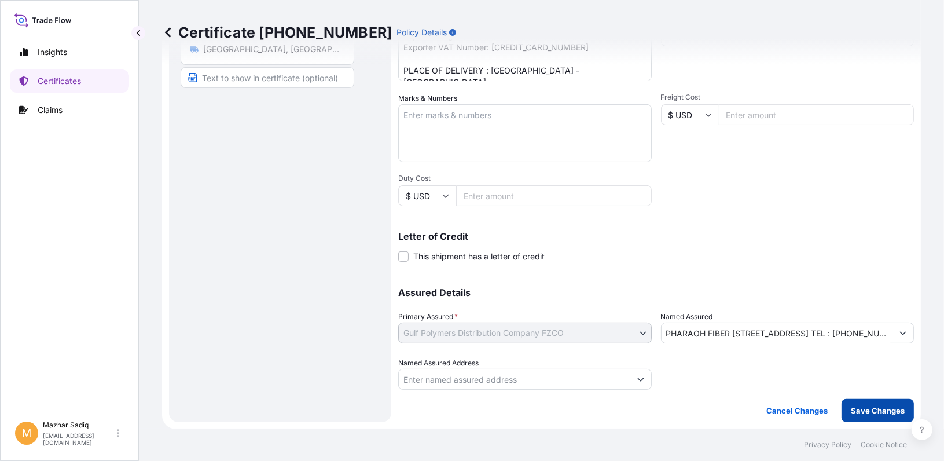
click at [856, 410] on p "Save Changes" at bounding box center [878, 410] width 54 height 12
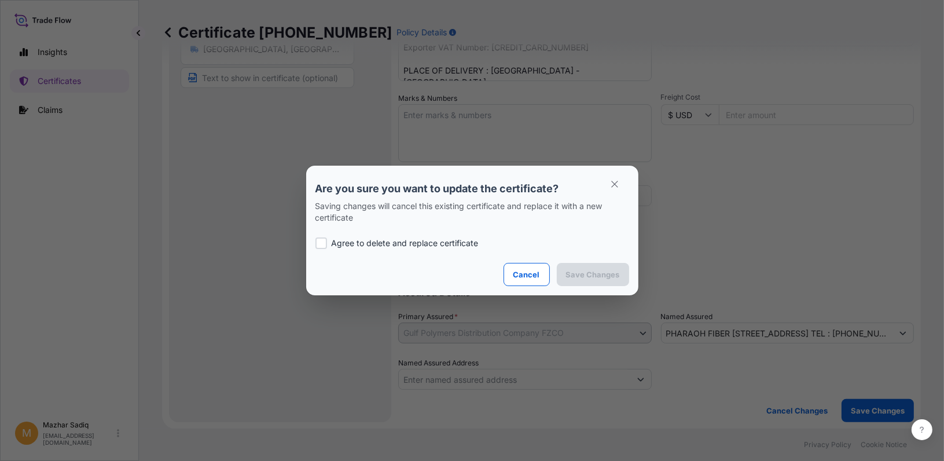
click at [375, 242] on p "Agree to delete and replace certificate" at bounding box center [405, 243] width 147 height 12
checkbox input "true"
click at [593, 274] on p "Save Changes" at bounding box center [593, 274] width 54 height 12
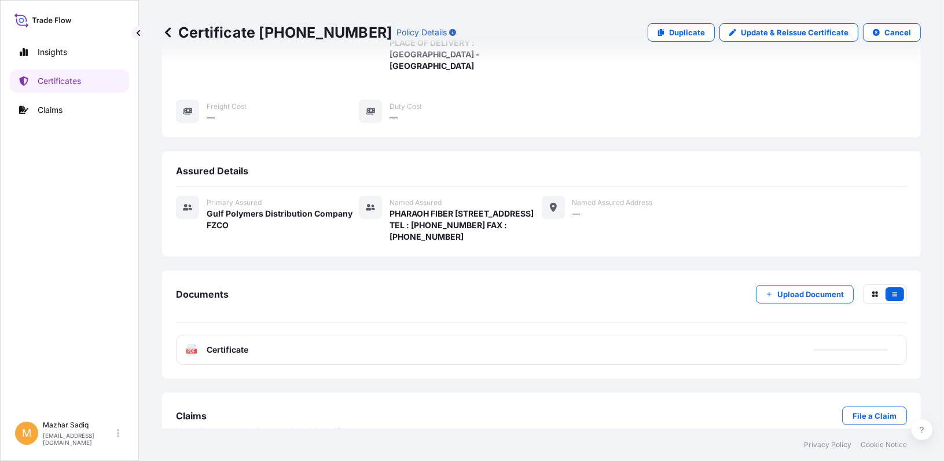
scroll to position [345, 0]
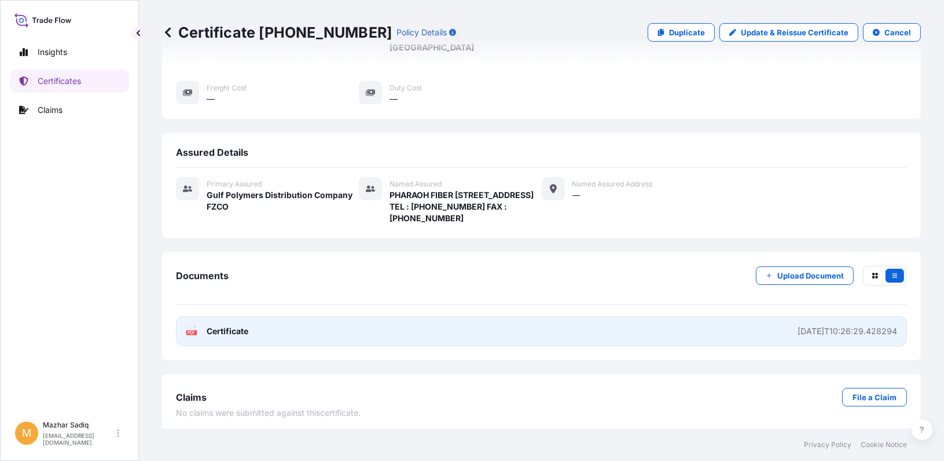
click at [326, 334] on link "PDF Certificate [DATE]T10:26:29.428294" at bounding box center [541, 331] width 731 height 30
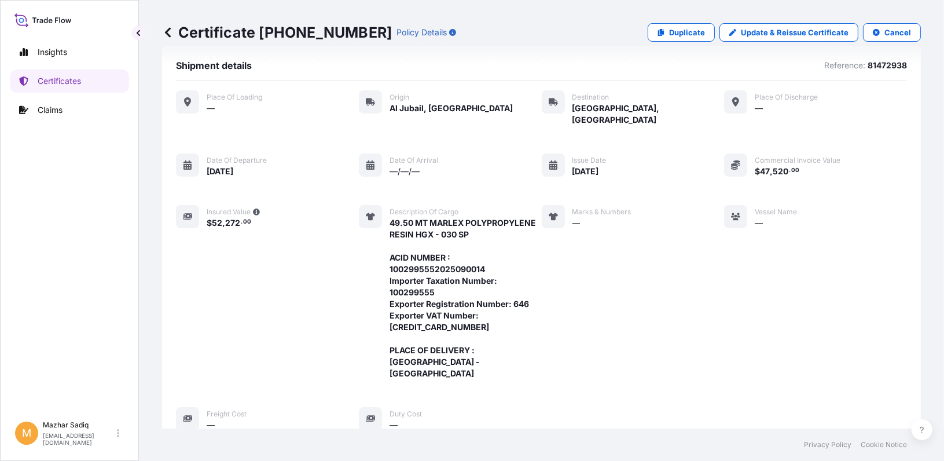
scroll to position [0, 0]
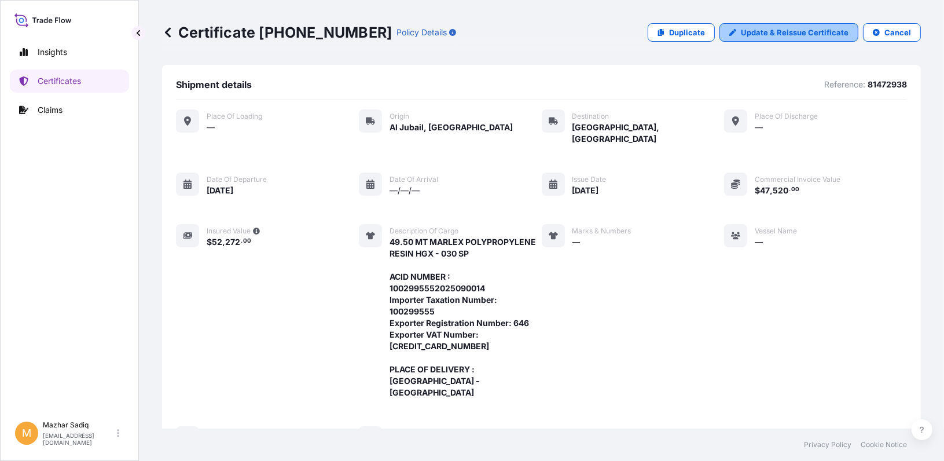
click at [766, 29] on p "Update & Reissue Certificate" at bounding box center [795, 33] width 108 height 12
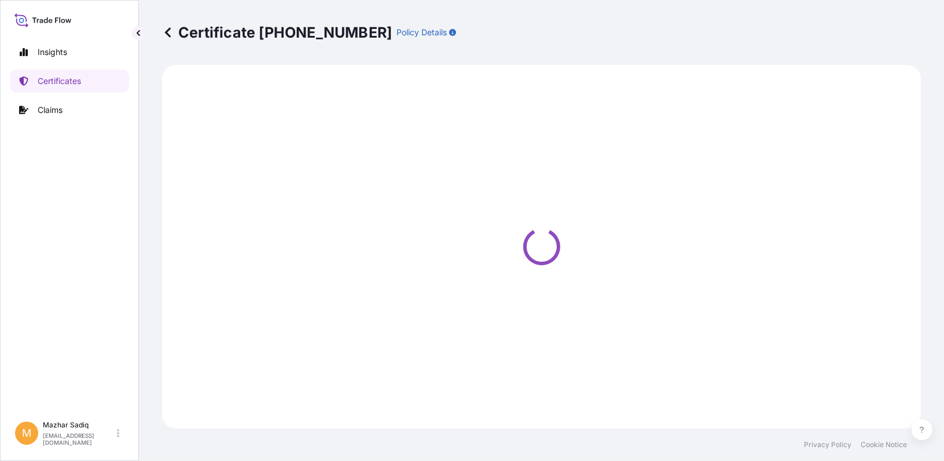
select select "Road"
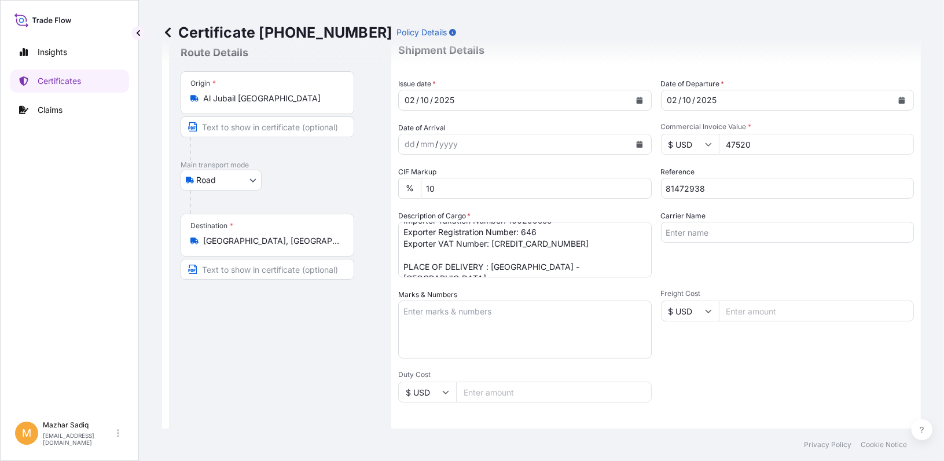
scroll to position [58, 0]
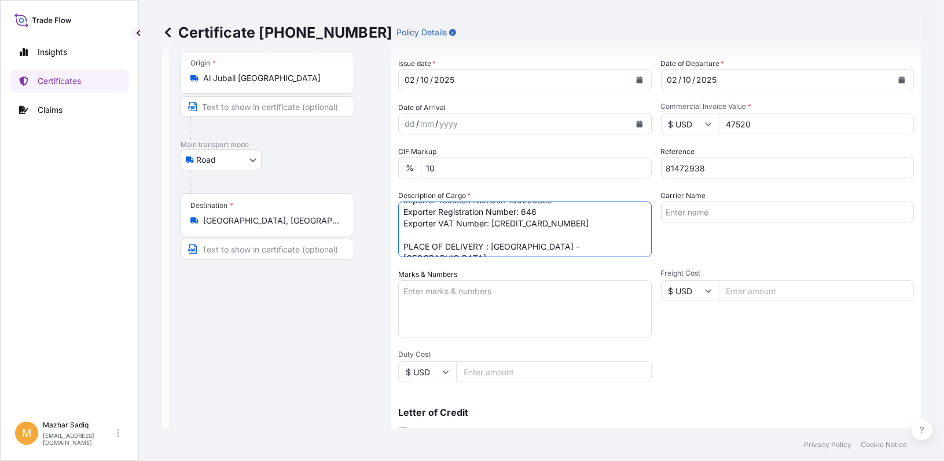
drag, startPoint x: 553, startPoint y: 245, endPoint x: 491, endPoint y: 248, distance: 62.6
click at [491, 247] on textarea "49.50 MT MARLEX POLYPROPYLENE RESIN HGX - 030 SP ACID NUMBER : 1002995552025090…" at bounding box center [524, 229] width 253 height 56
paste textarea "IP 4/2B SECOND INDUSTRIAL ZONE , [GEOGRAPHIC_DATA] – [GEOGRAPHIC_DATA]"
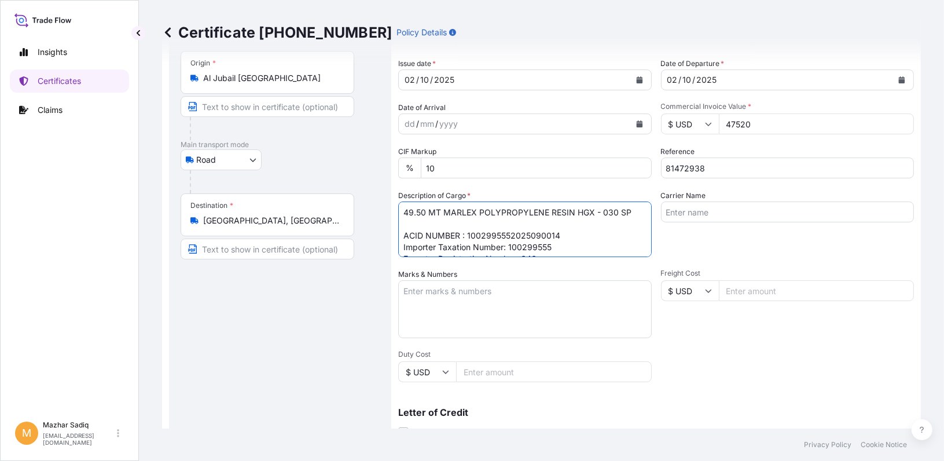
scroll to position [0, 0]
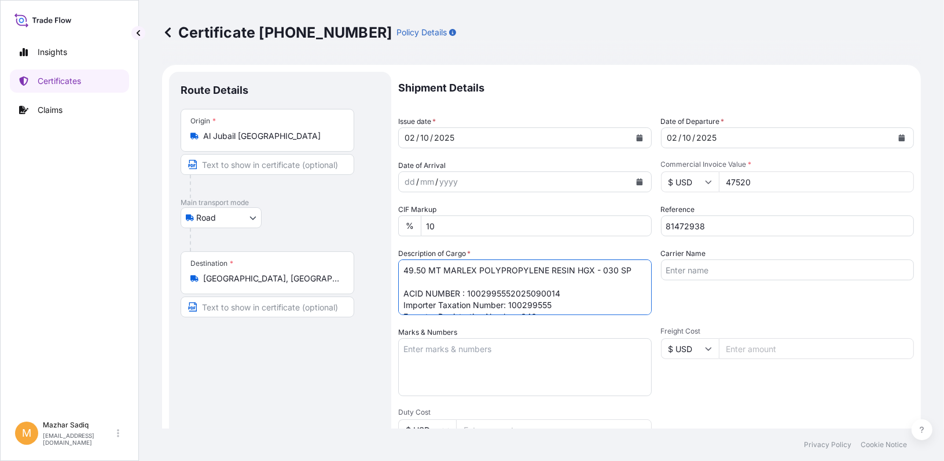
type textarea "49.50 MT MARLEX POLYPROPYLENE RESIN HGX - 030 SP ACID NUMBER : 1002995552025090…"
drag, startPoint x: 706, startPoint y: 223, endPoint x: 590, endPoint y: 237, distance: 116.5
click at [581, 226] on div "Shipment Details Issue date * [DATE] Date of Departure * [DATE] Date of Arrival…" at bounding box center [656, 347] width 516 height 551
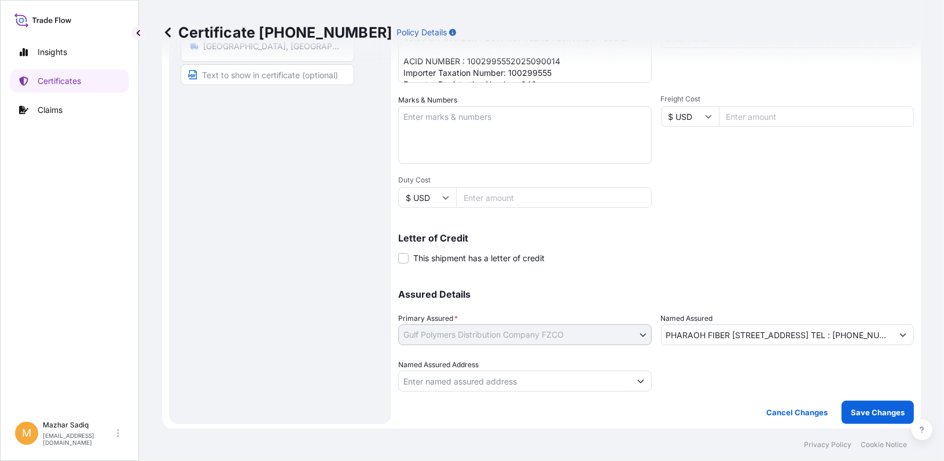
scroll to position [234, 0]
click at [871, 413] on p "Save Changes" at bounding box center [878, 410] width 54 height 12
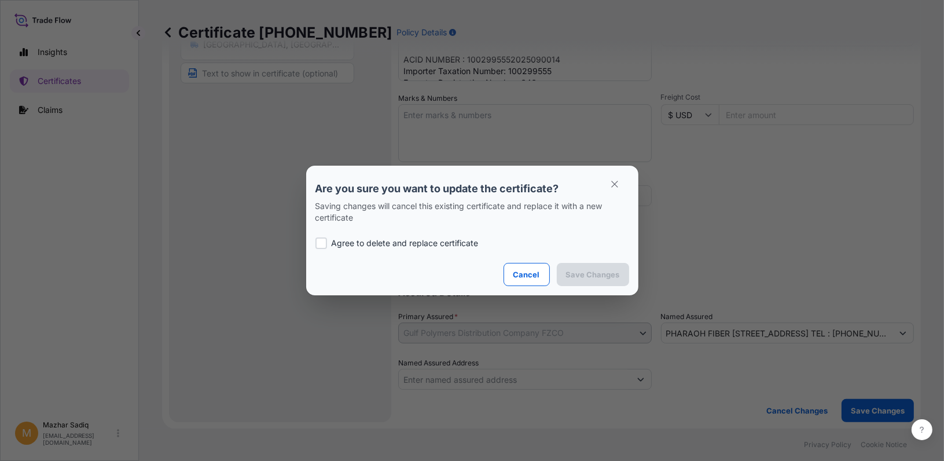
click at [415, 242] on p "Agree to delete and replace certificate" at bounding box center [405, 243] width 147 height 12
checkbox input "true"
click at [588, 276] on p "Save Changes" at bounding box center [593, 274] width 54 height 12
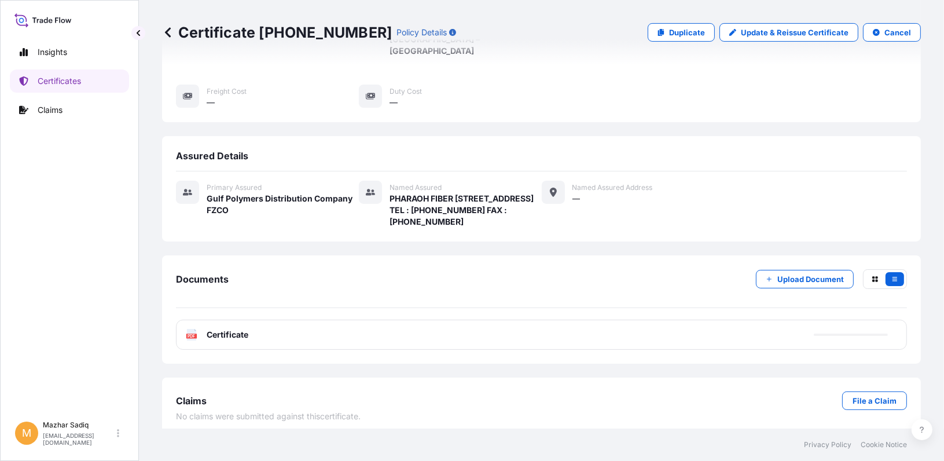
scroll to position [356, 0]
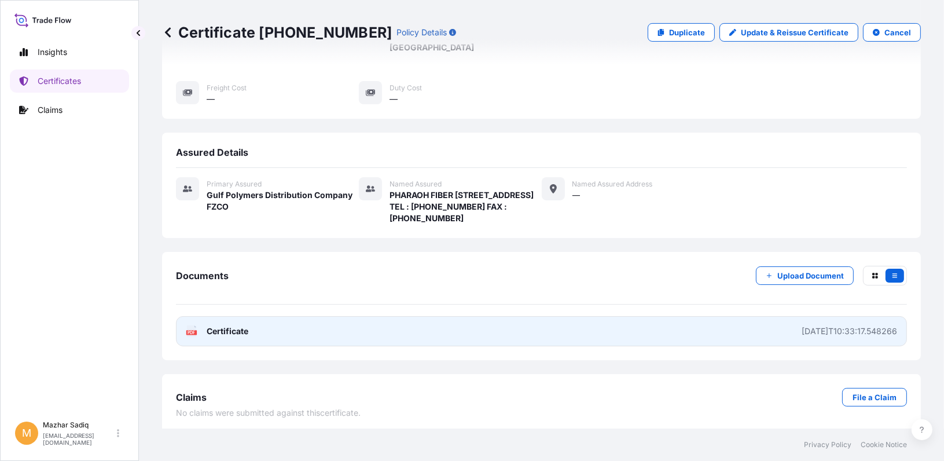
click at [278, 331] on link "PDF Certificate [DATE]T10:33:17.548266" at bounding box center [541, 331] width 731 height 30
